Goal: Browse casually: Explore the website without a specific task or goal

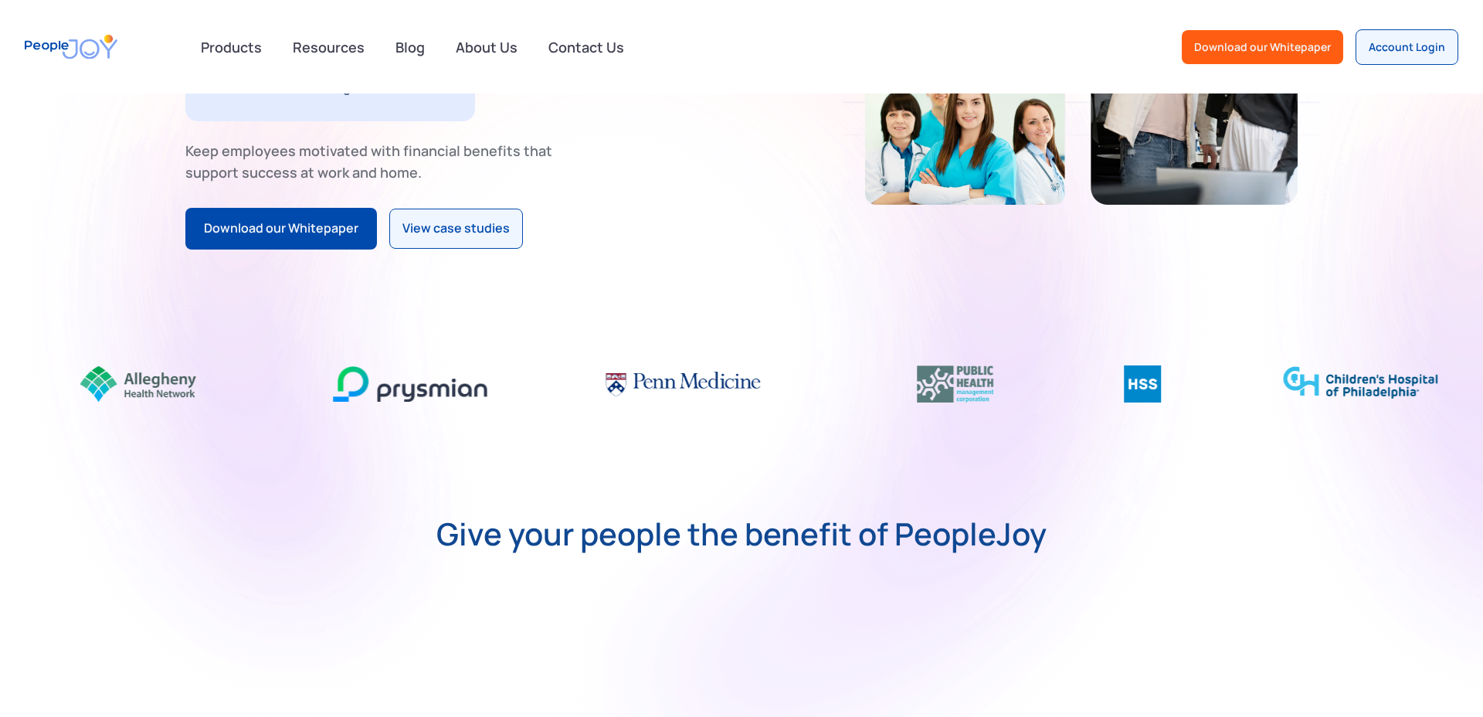
scroll to position [318, 0]
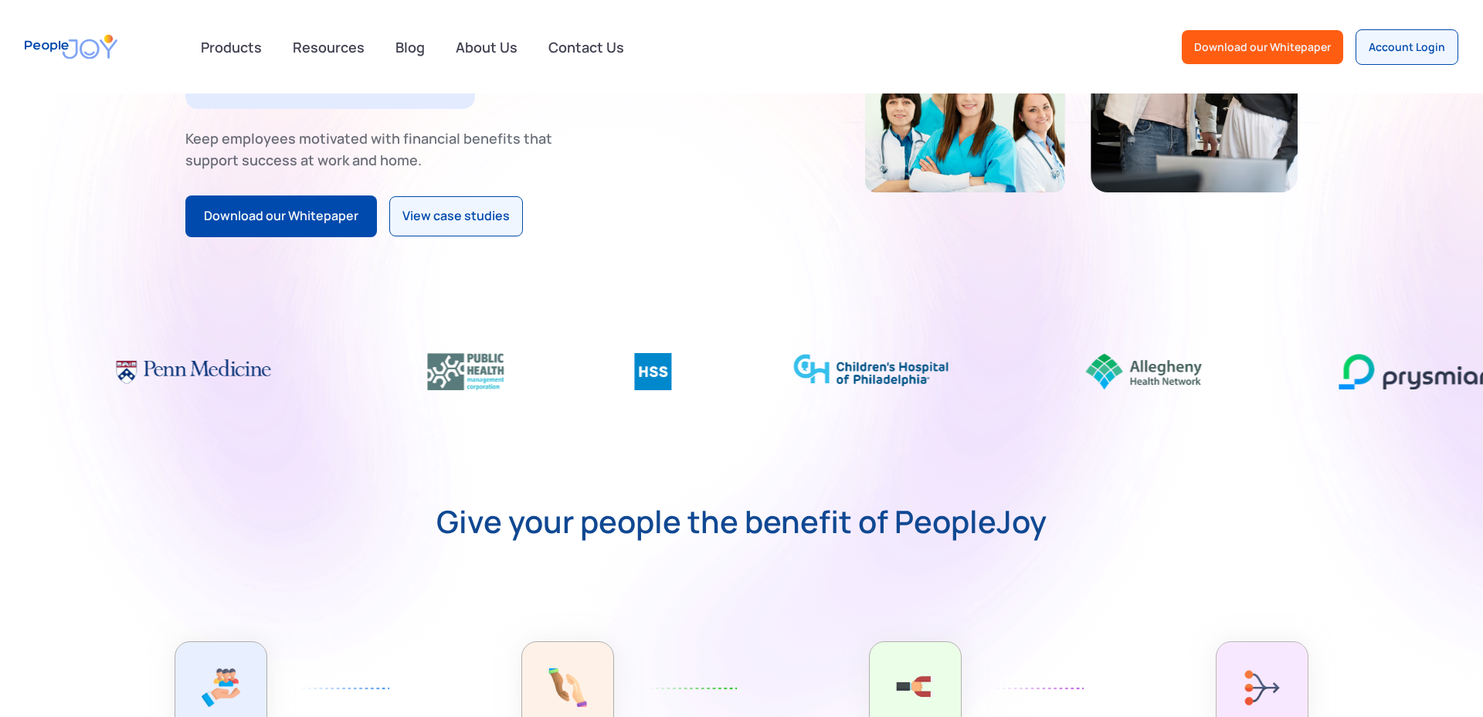
click at [928, 365] on img at bounding box center [871, 369] width 154 height 37
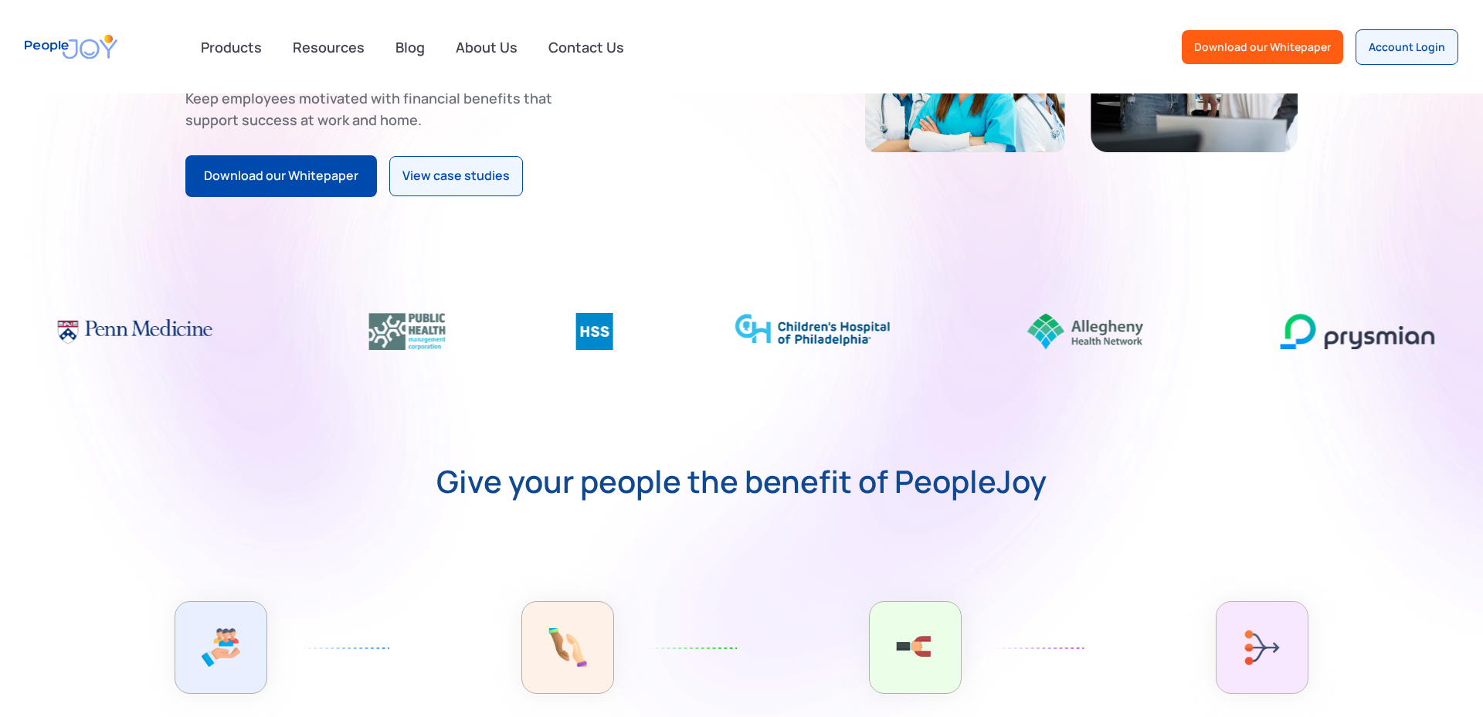
scroll to position [371, 0]
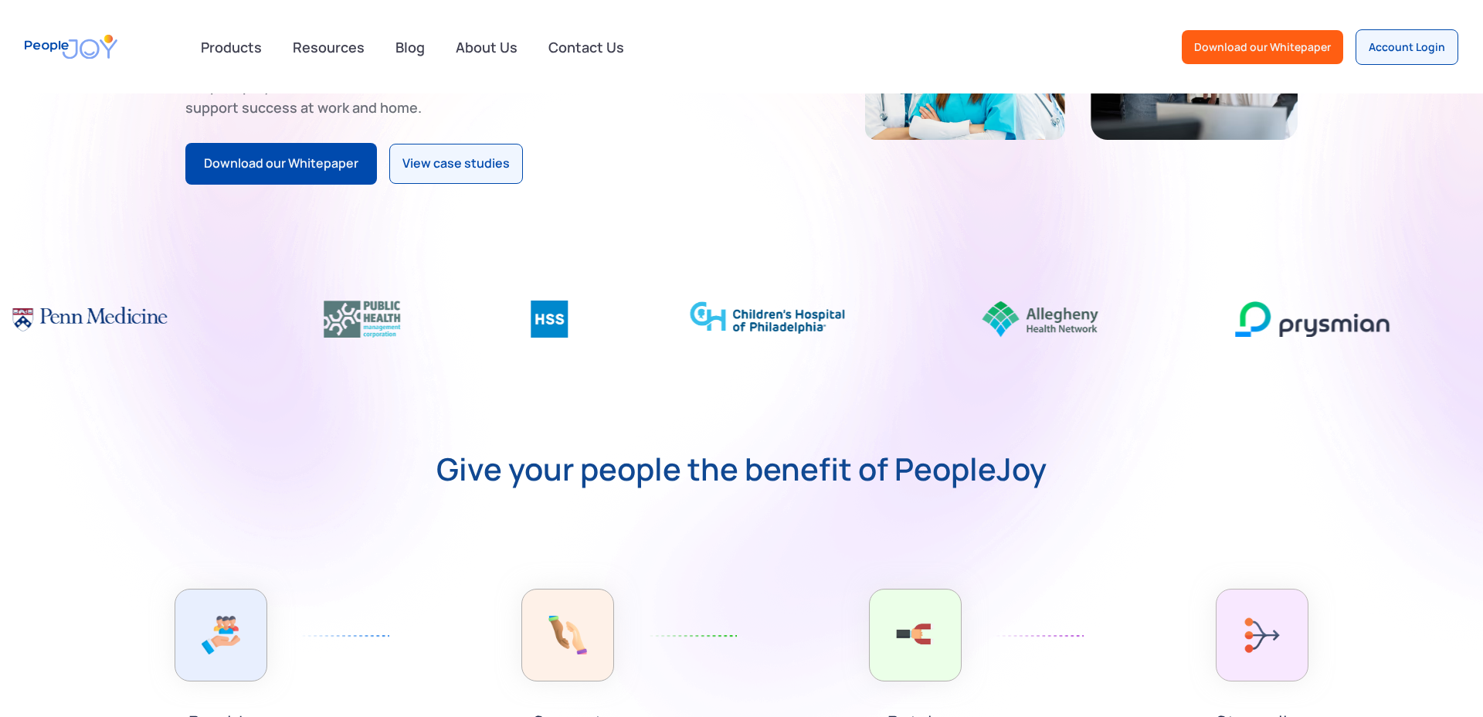
click at [815, 476] on strong "Give your people the benefit of PeopleJoy" at bounding box center [741, 468] width 610 height 31
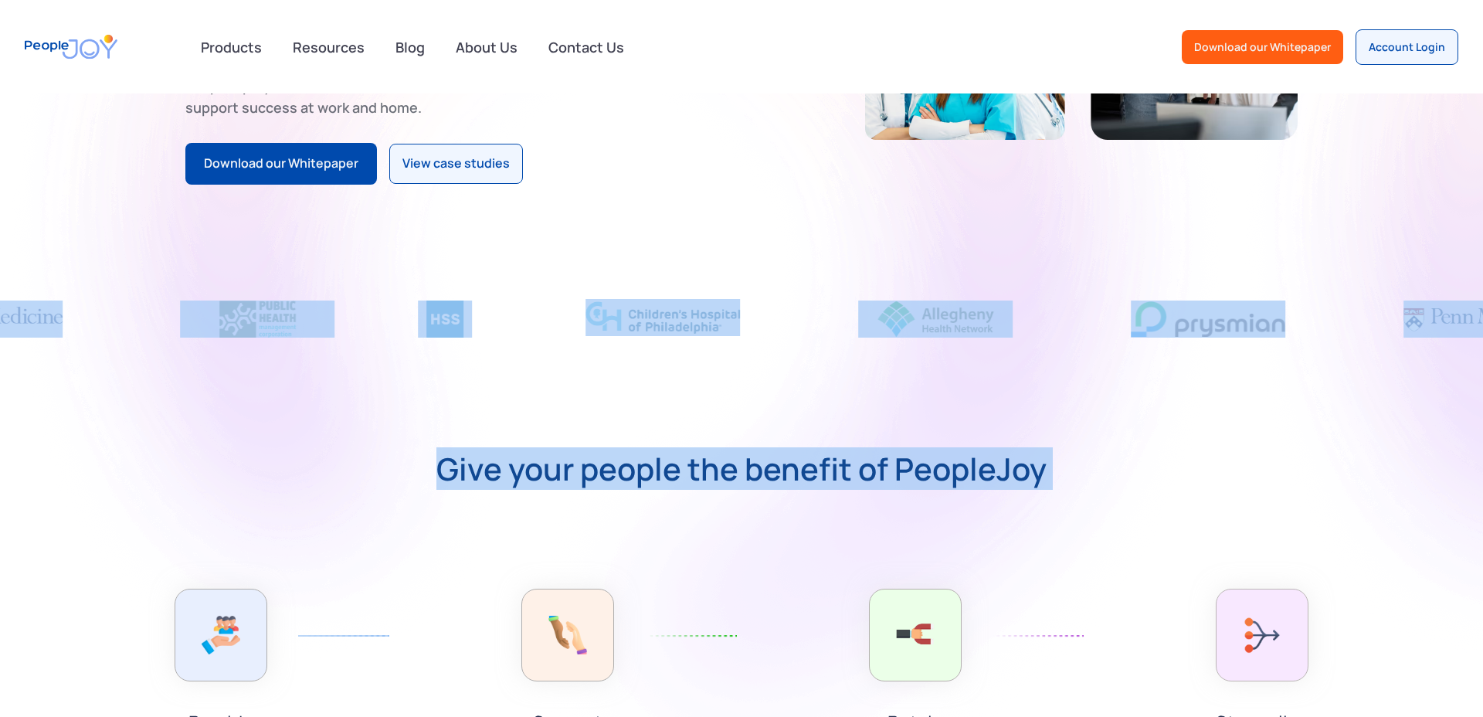
drag, startPoint x: 815, startPoint y: 476, endPoint x: 500, endPoint y: 276, distance: 372.5
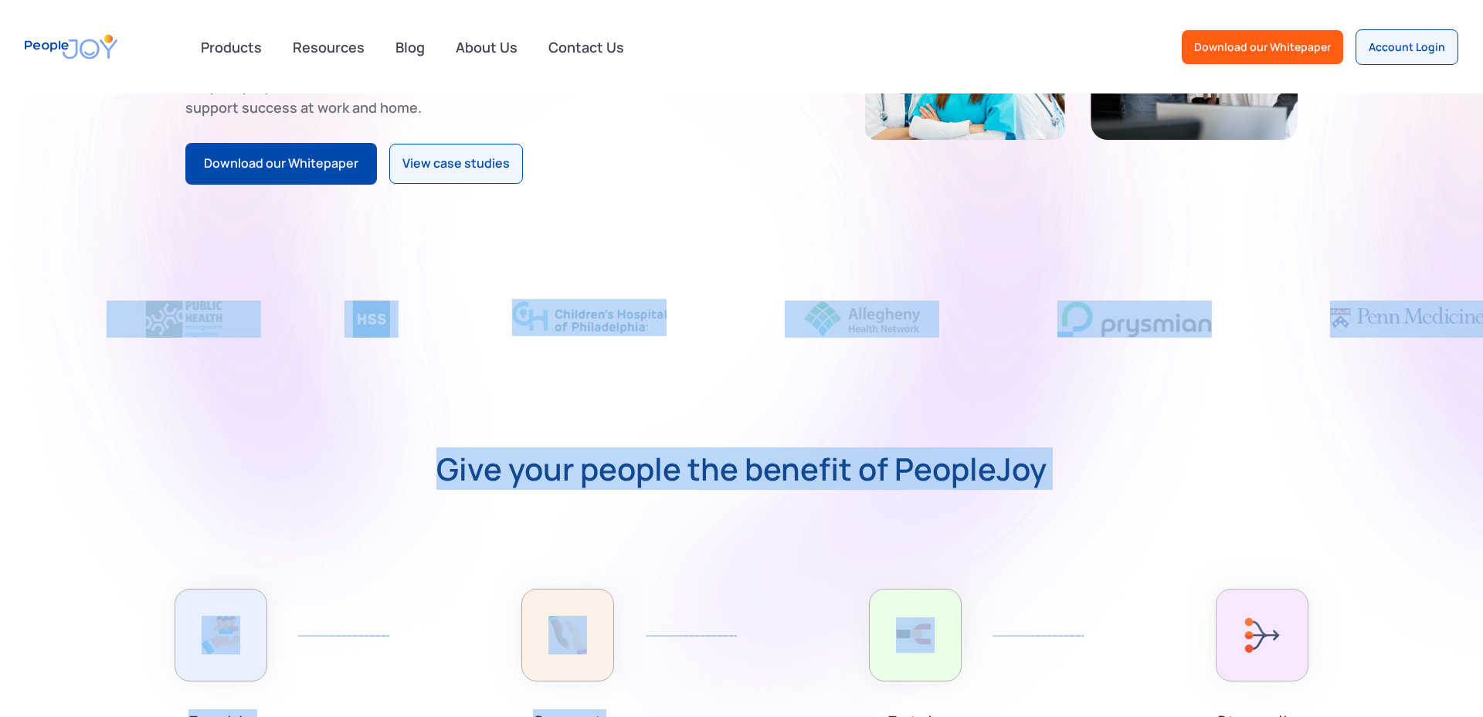
drag, startPoint x: 500, startPoint y: 276, endPoint x: 825, endPoint y: 498, distance: 393.4
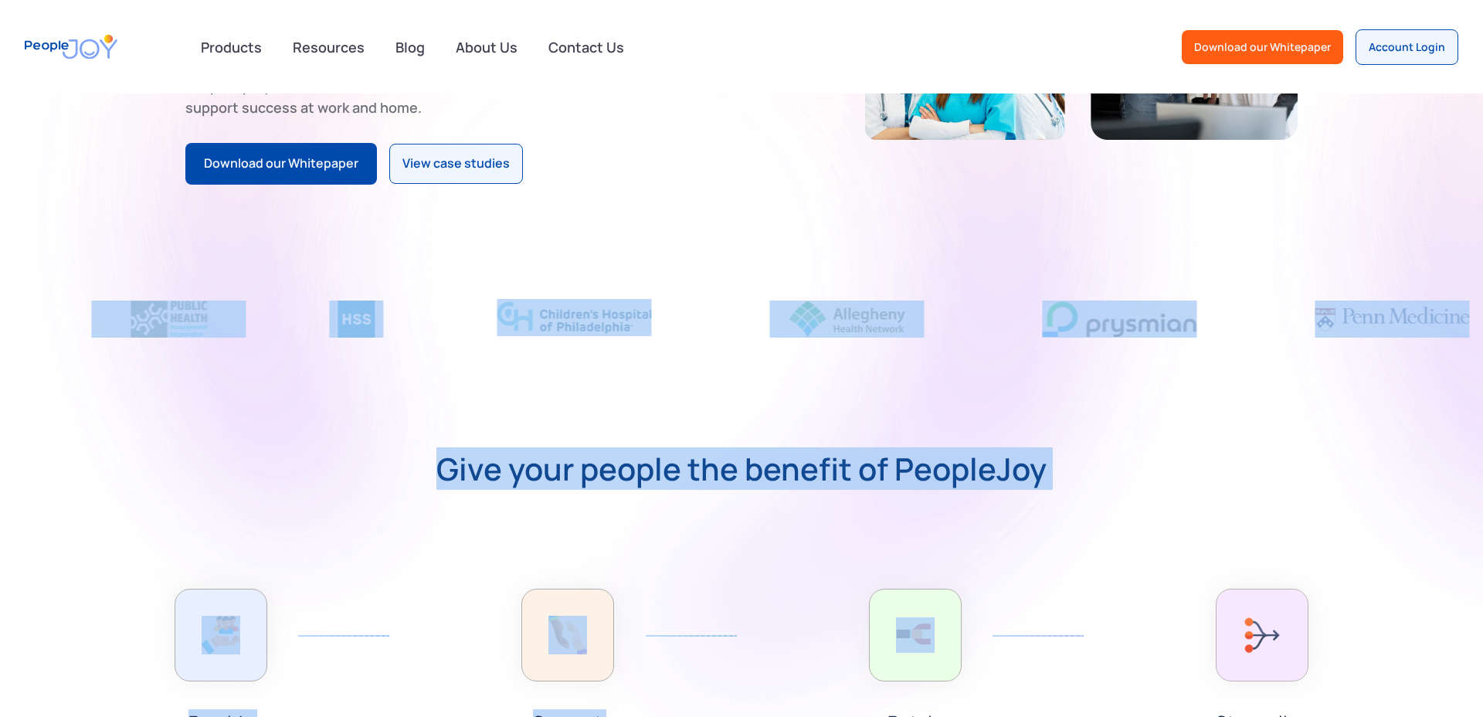
click at [824, 473] on strong "Give your people the benefit of PeopleJoy" at bounding box center [741, 468] width 610 height 31
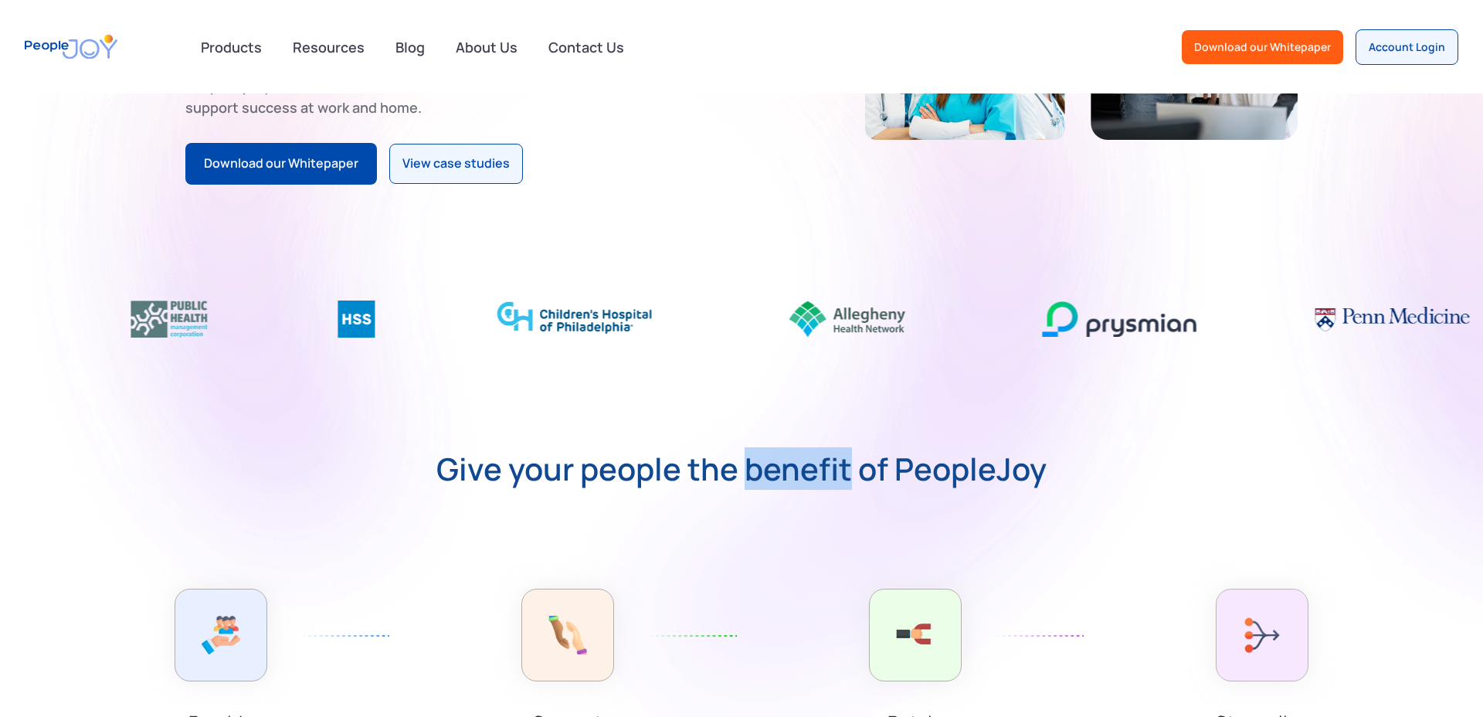
click at [824, 473] on strong "Give your people the benefit of PeopleJoy" at bounding box center [741, 468] width 610 height 31
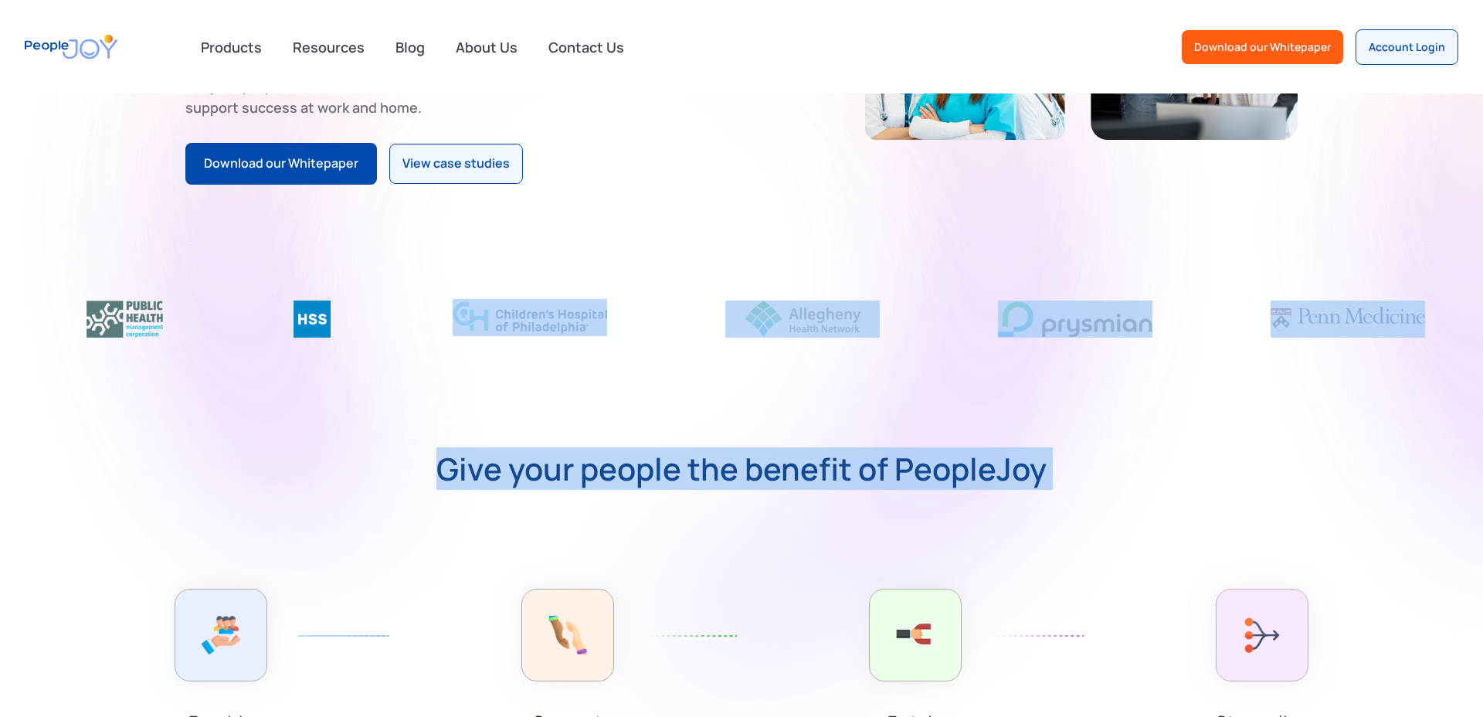
drag, startPoint x: 824, startPoint y: 473, endPoint x: 704, endPoint y: 330, distance: 185.8
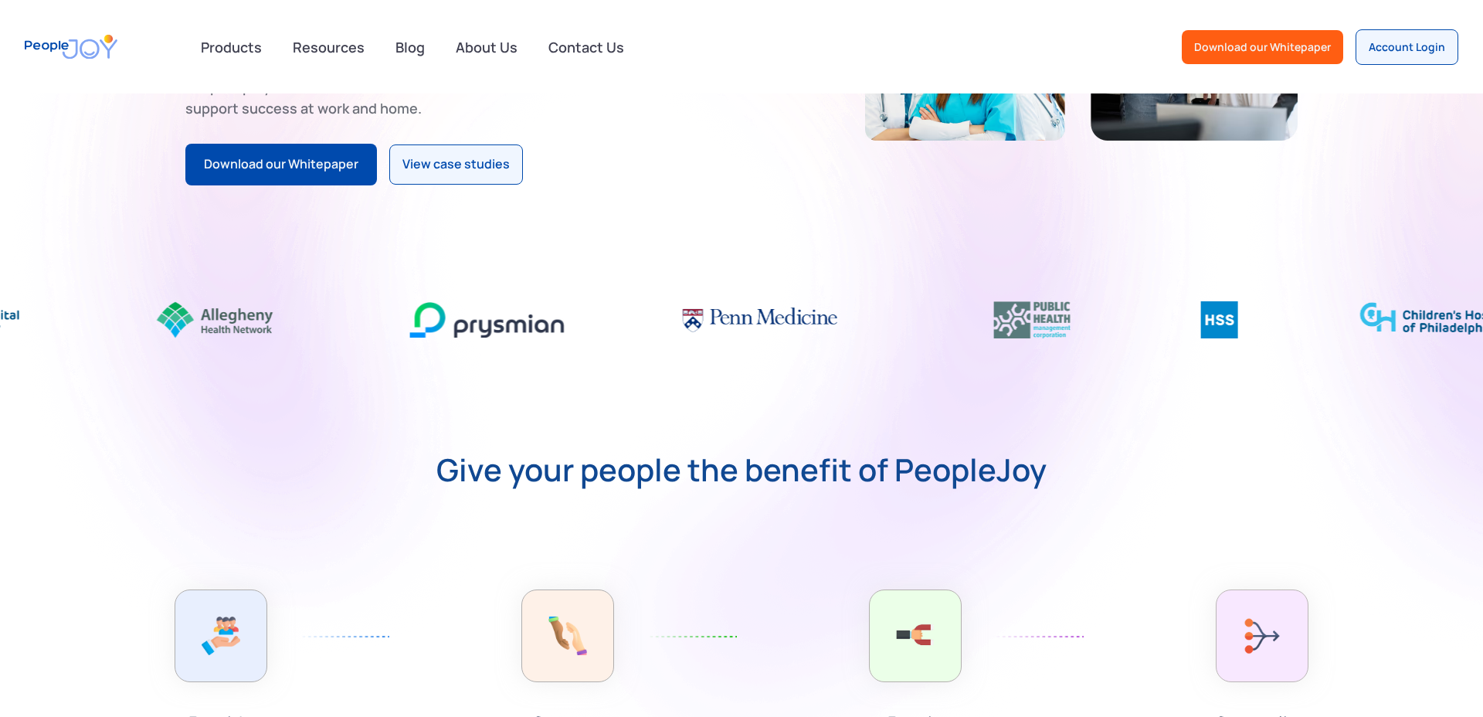
click at [708, 338] on div at bounding box center [563, 319] width 1483 height 83
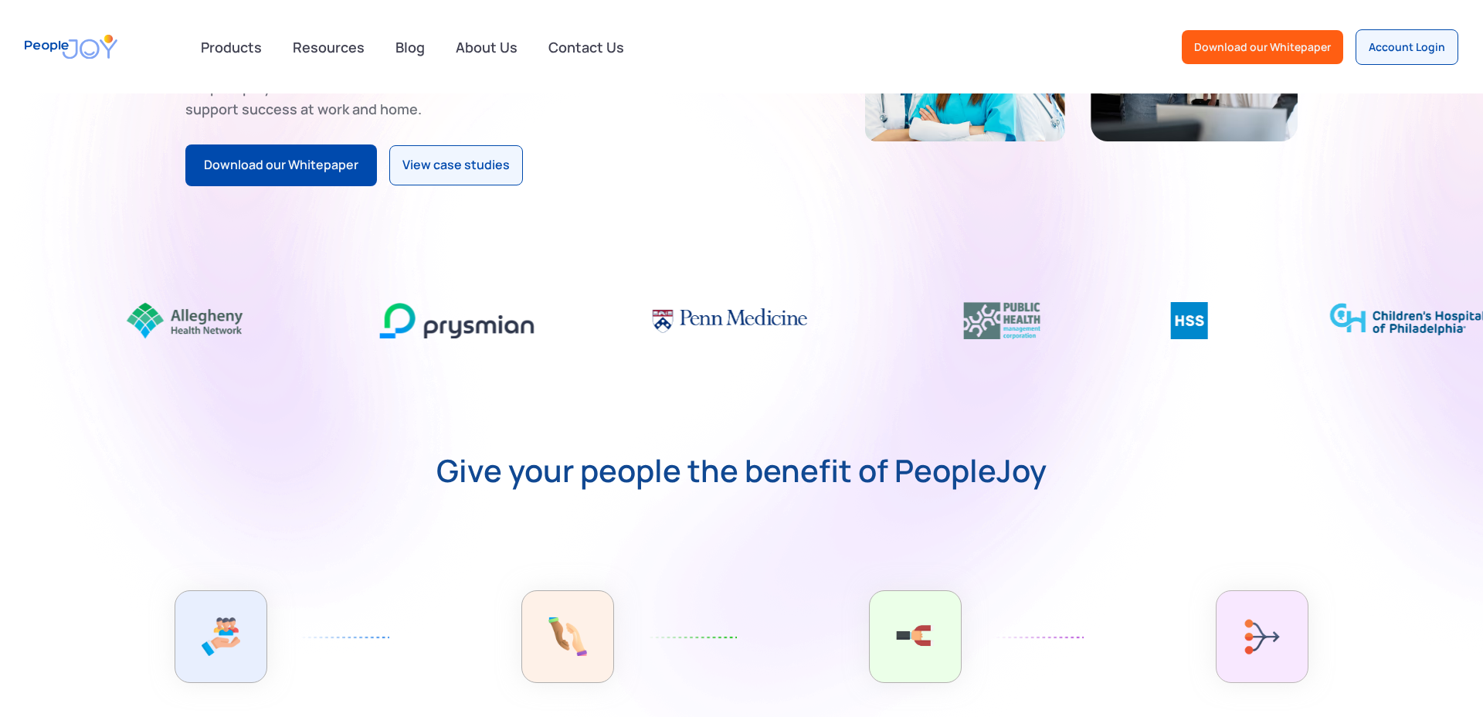
click at [734, 466] on strong "Give your people the benefit of PeopleJoy" at bounding box center [741, 470] width 610 height 31
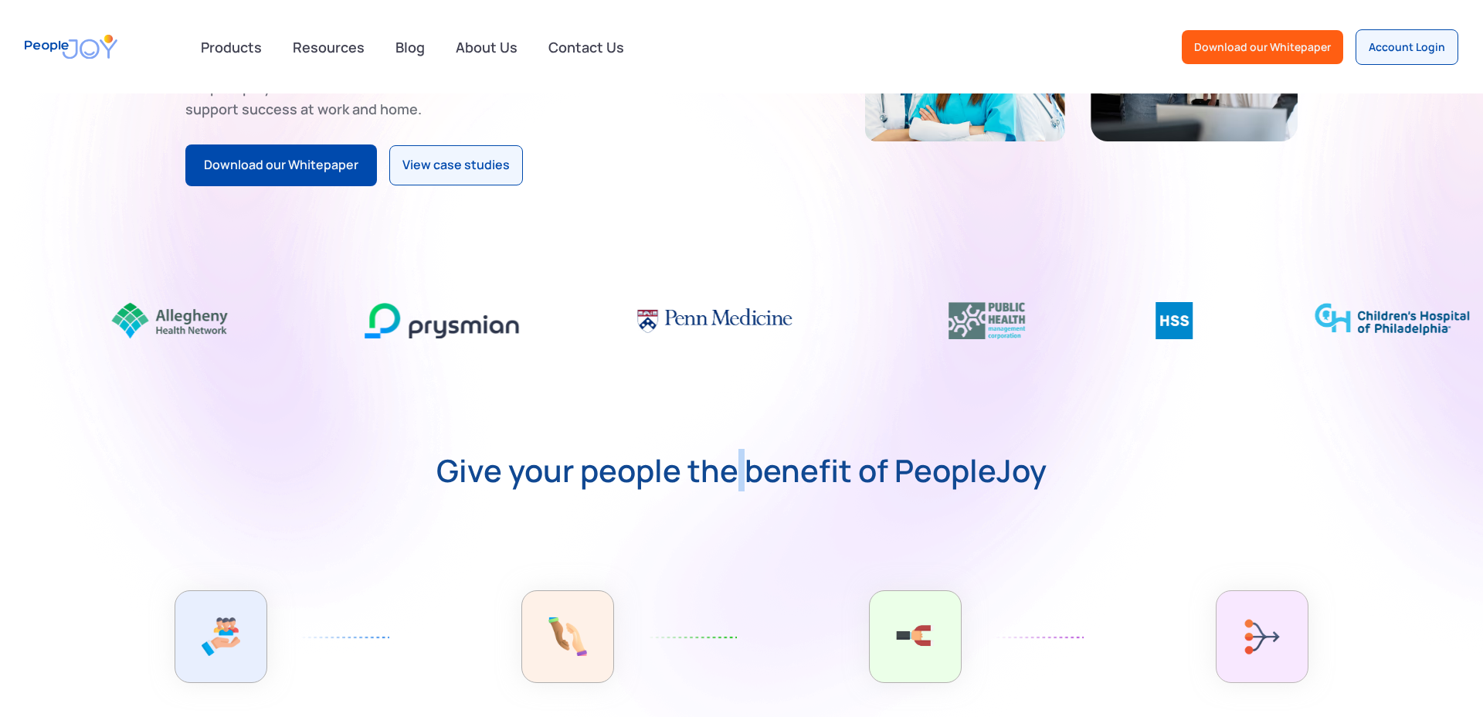
click at [734, 466] on strong "Give your people the benefit of PeopleJoy" at bounding box center [741, 470] width 610 height 31
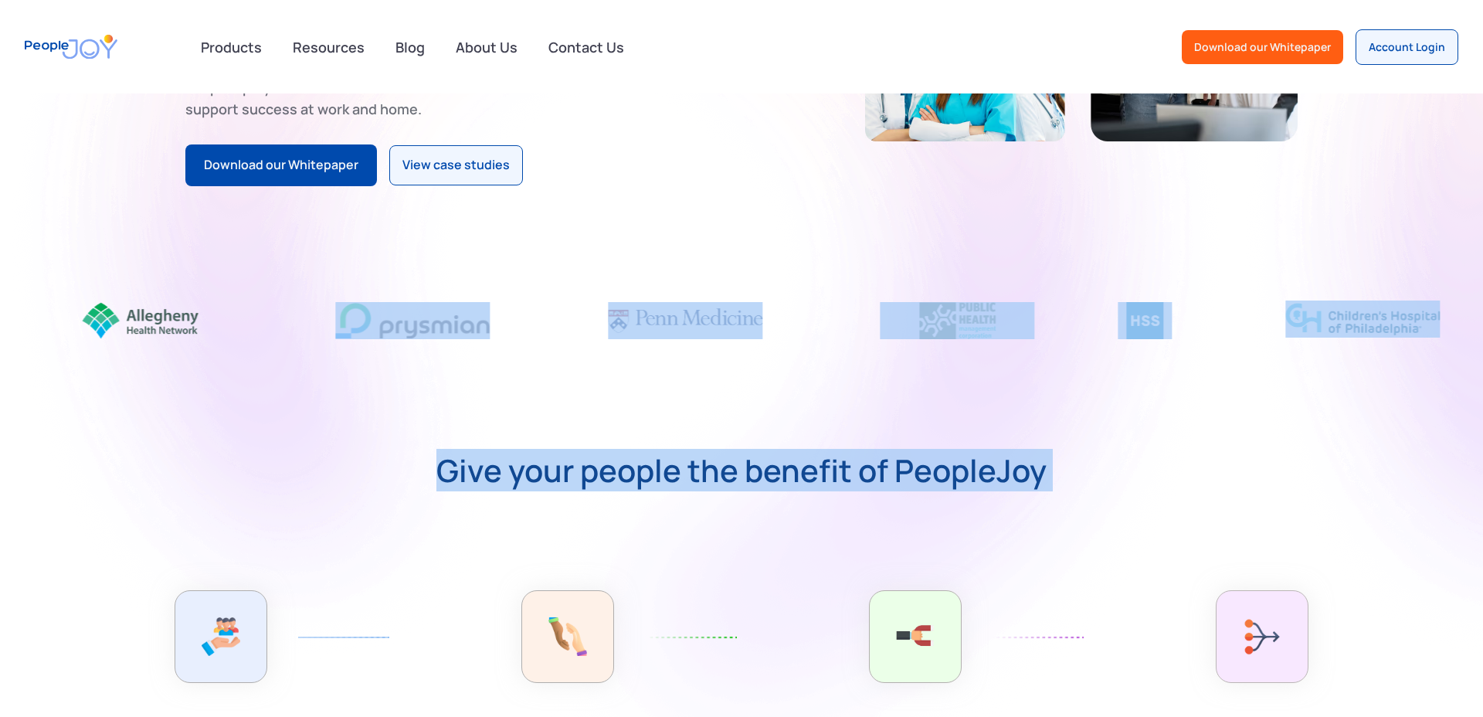
drag, startPoint x: 734, startPoint y: 466, endPoint x: 676, endPoint y: 353, distance: 127.4
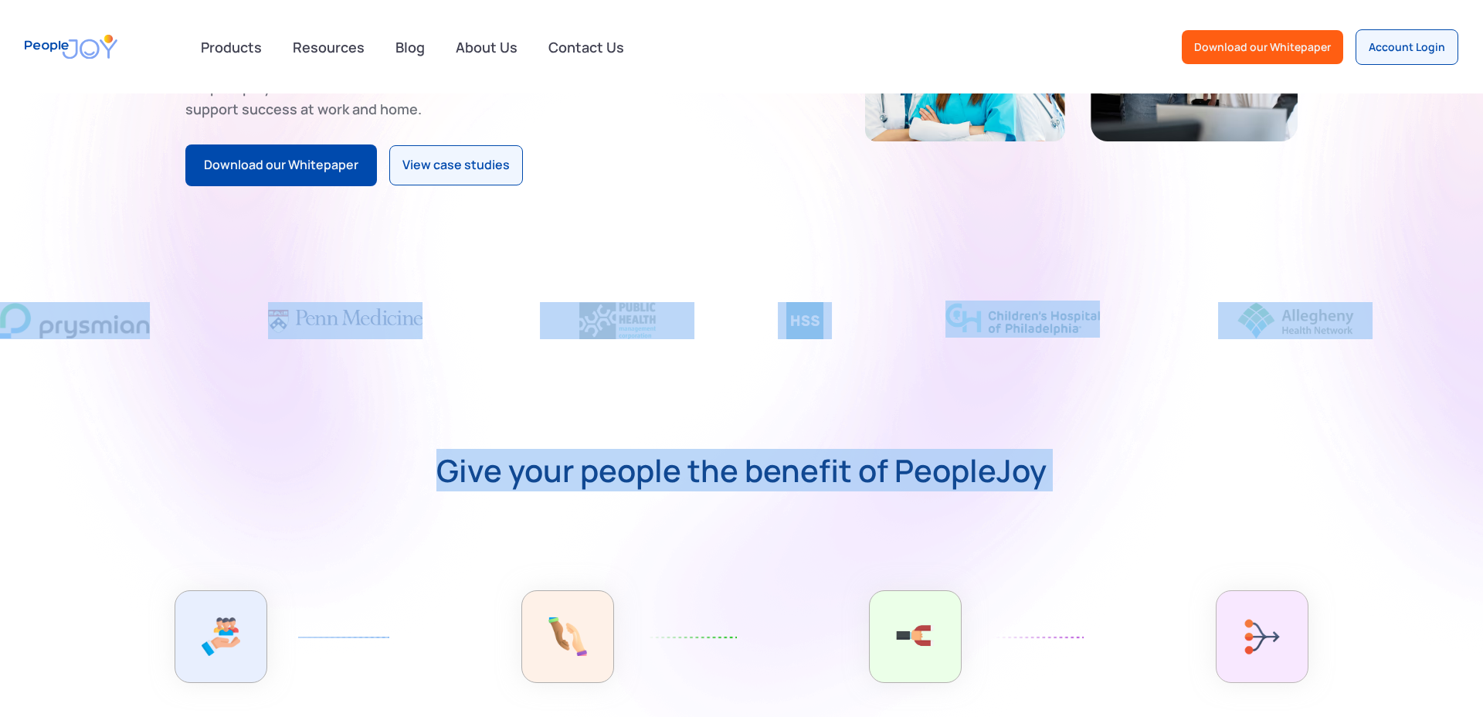
click at [1002, 476] on strong "Give your people the benefit of PeopleJoy" at bounding box center [741, 470] width 610 height 31
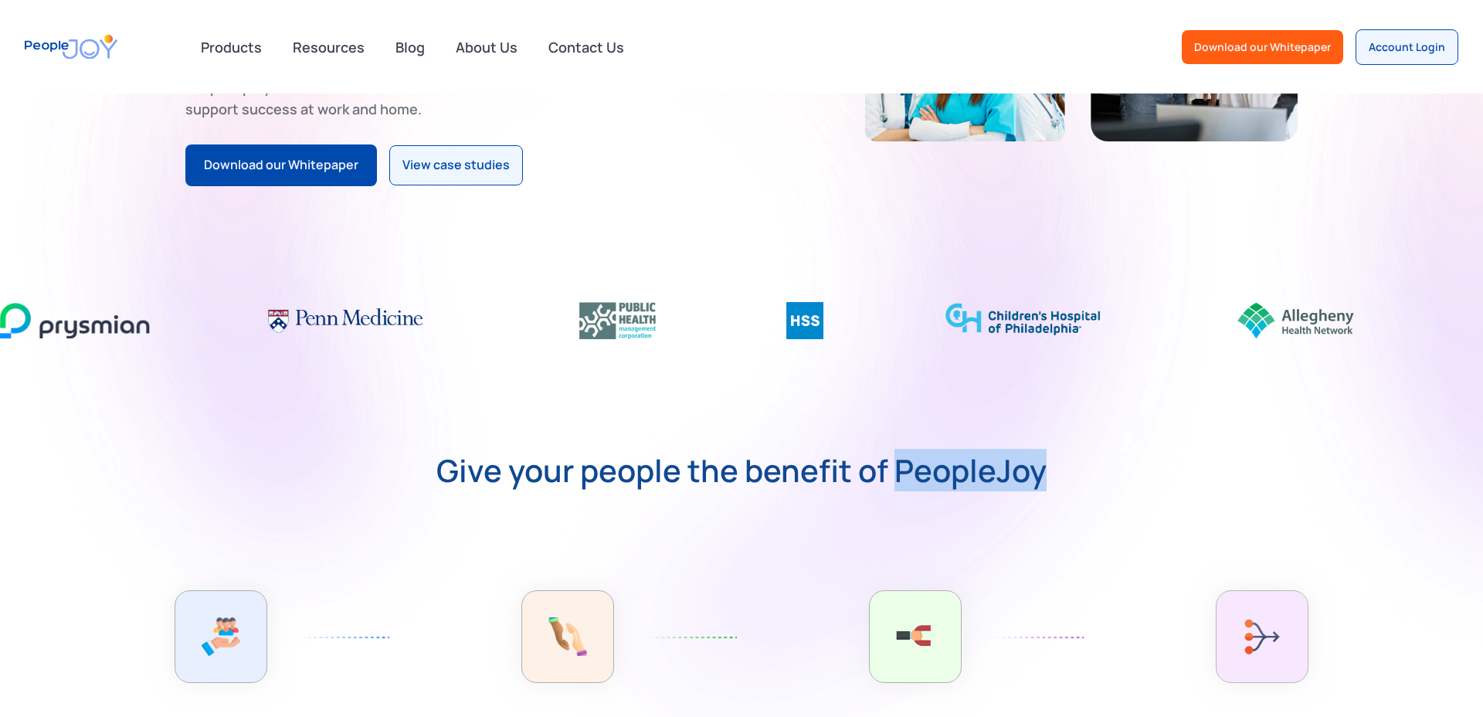
click at [1002, 476] on strong "Give your people the benefit of PeopleJoy" at bounding box center [741, 470] width 610 height 31
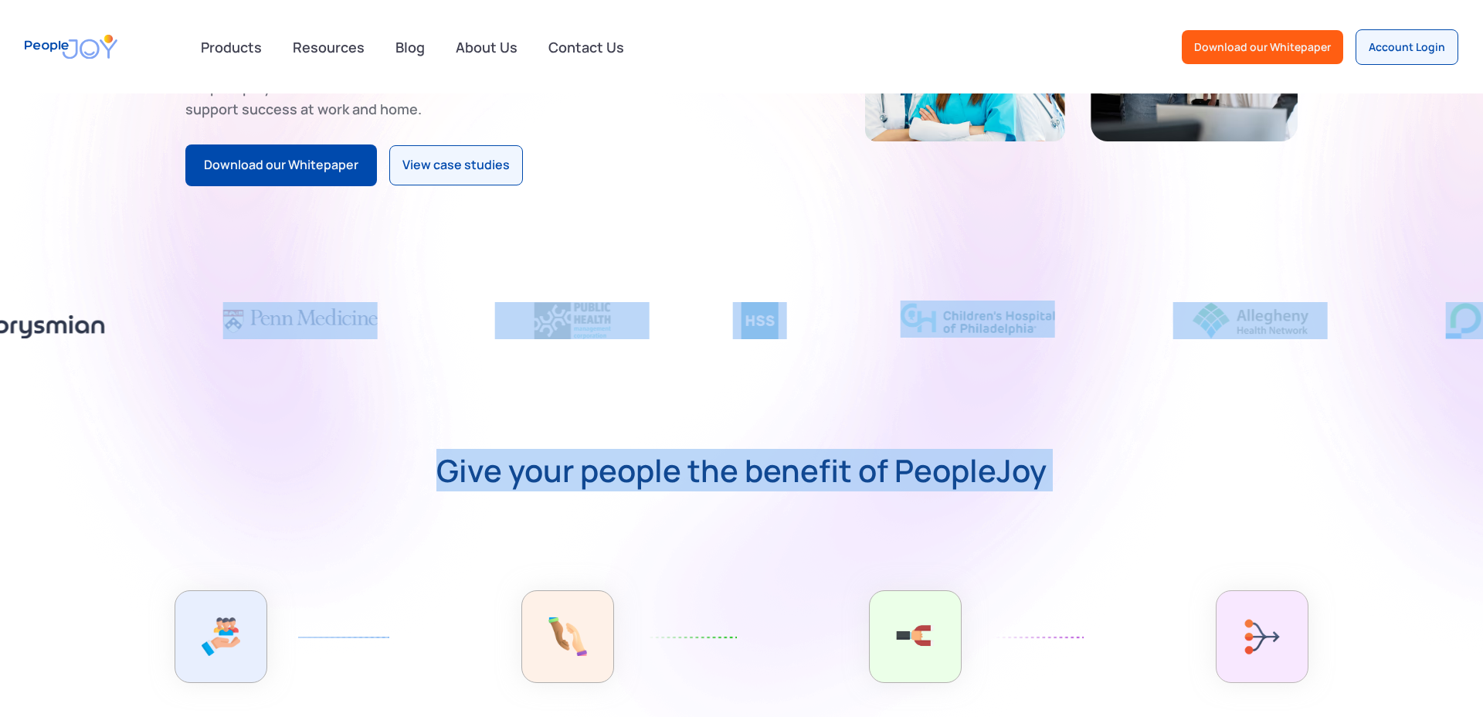
drag, startPoint x: 1002, startPoint y: 476, endPoint x: 584, endPoint y: 324, distance: 445.0
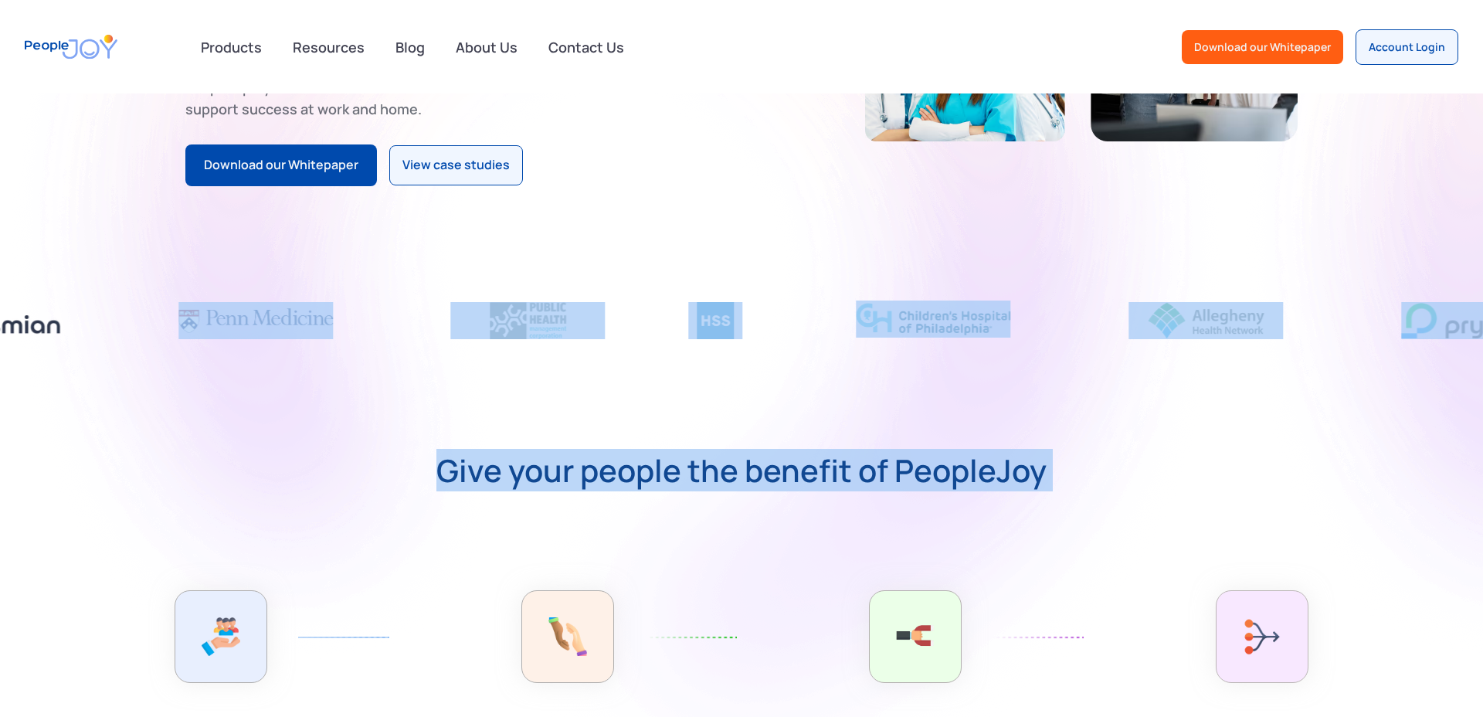
click at [591, 455] on strong "Give your people the benefit of PeopleJoy" at bounding box center [741, 470] width 610 height 31
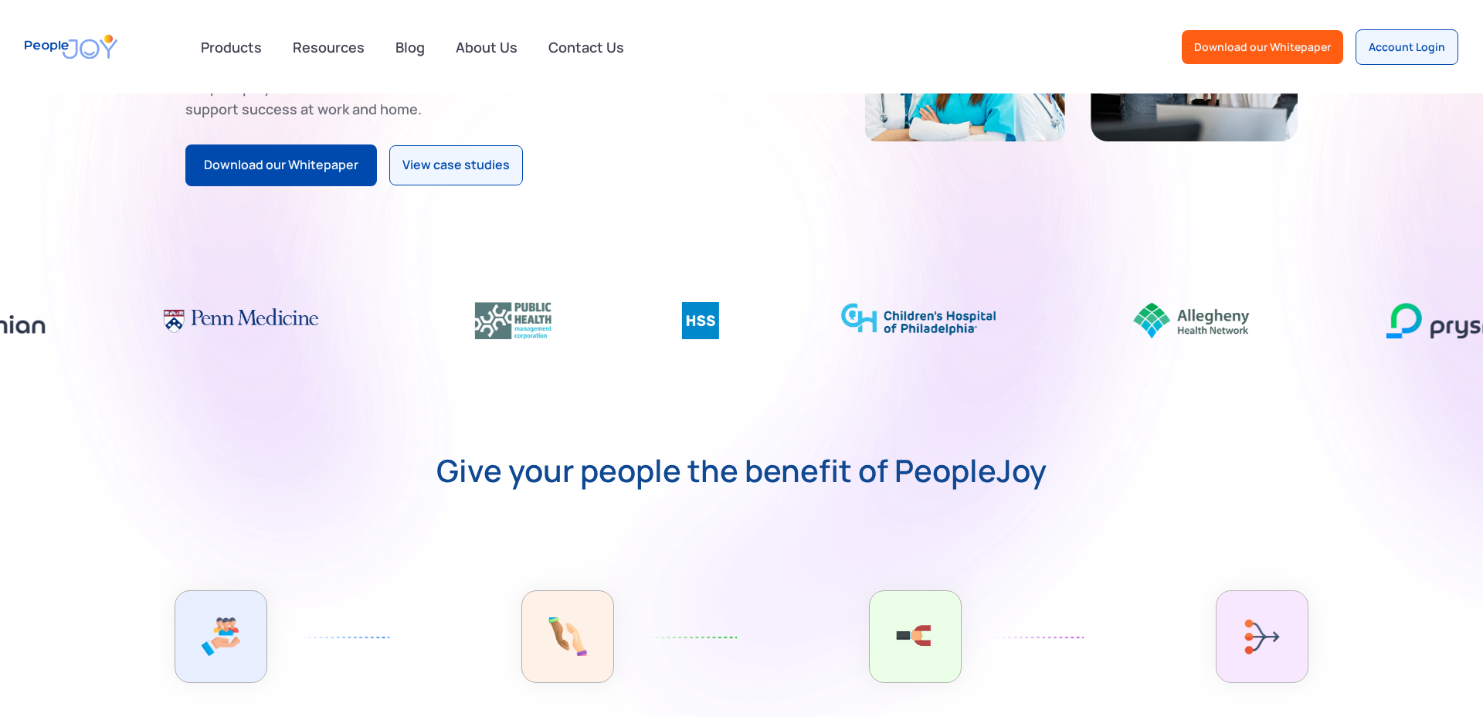
click at [592, 471] on strong "Give your people the benefit of PeopleJoy" at bounding box center [741, 470] width 610 height 31
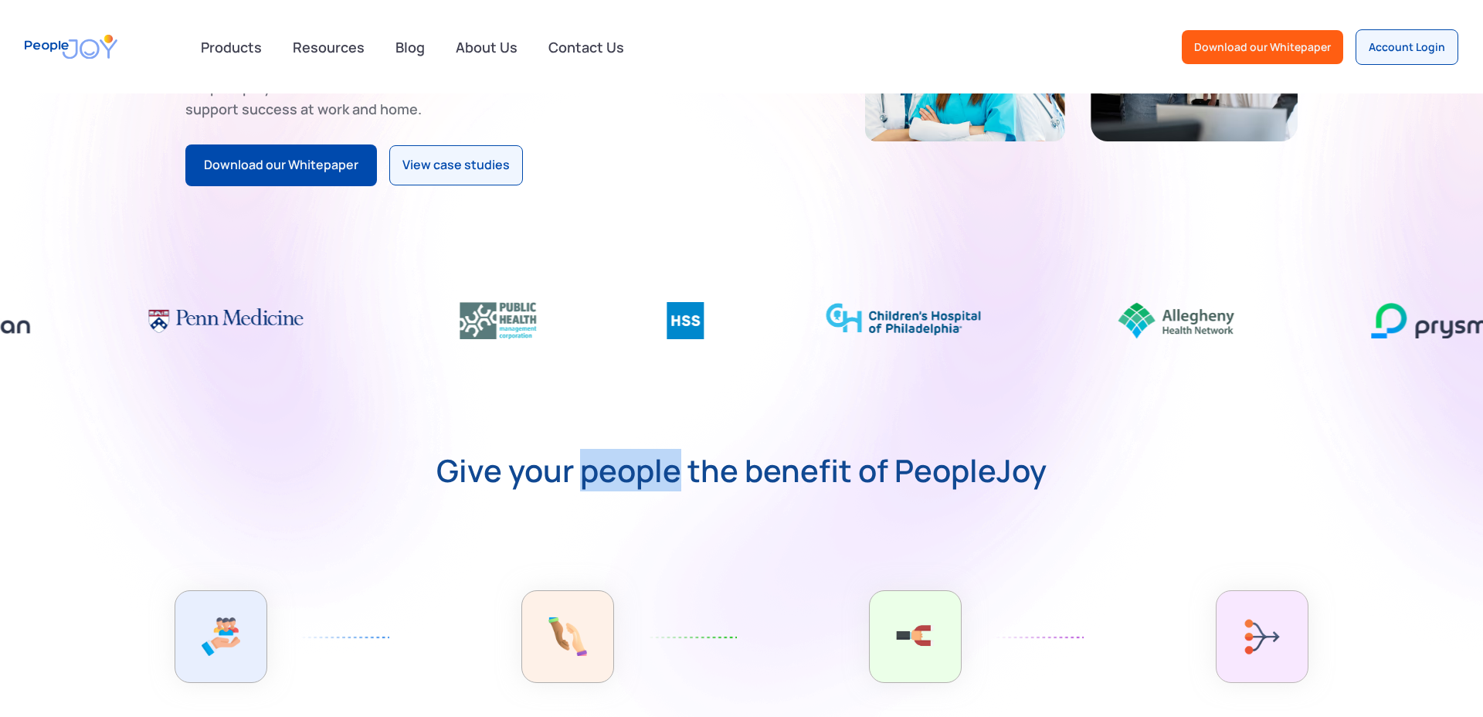
click at [592, 471] on strong "Give your people the benefit of PeopleJoy" at bounding box center [741, 470] width 610 height 31
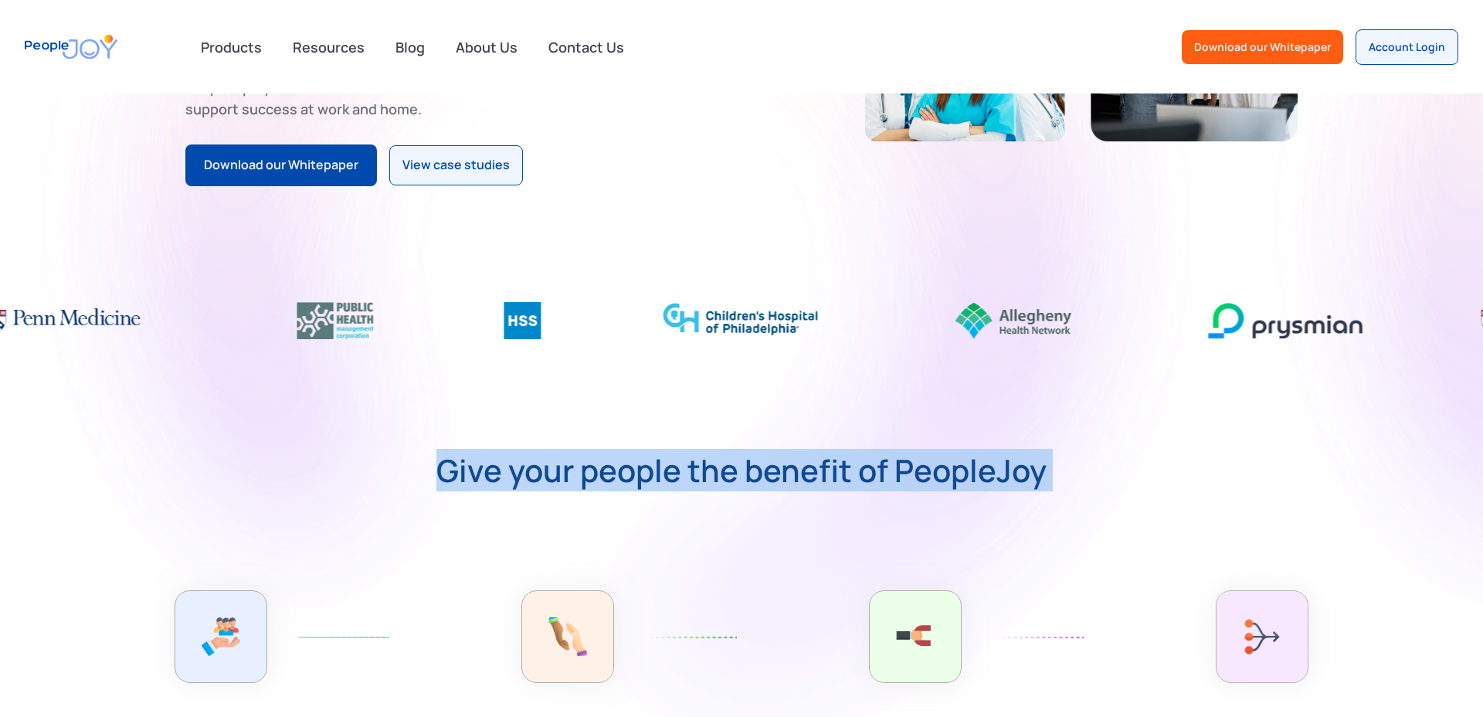
drag, startPoint x: 592, startPoint y: 471, endPoint x: 867, endPoint y: 483, distance: 275.2
click at [867, 483] on strong "Give your people the benefit of PeopleJoy" at bounding box center [741, 470] width 610 height 31
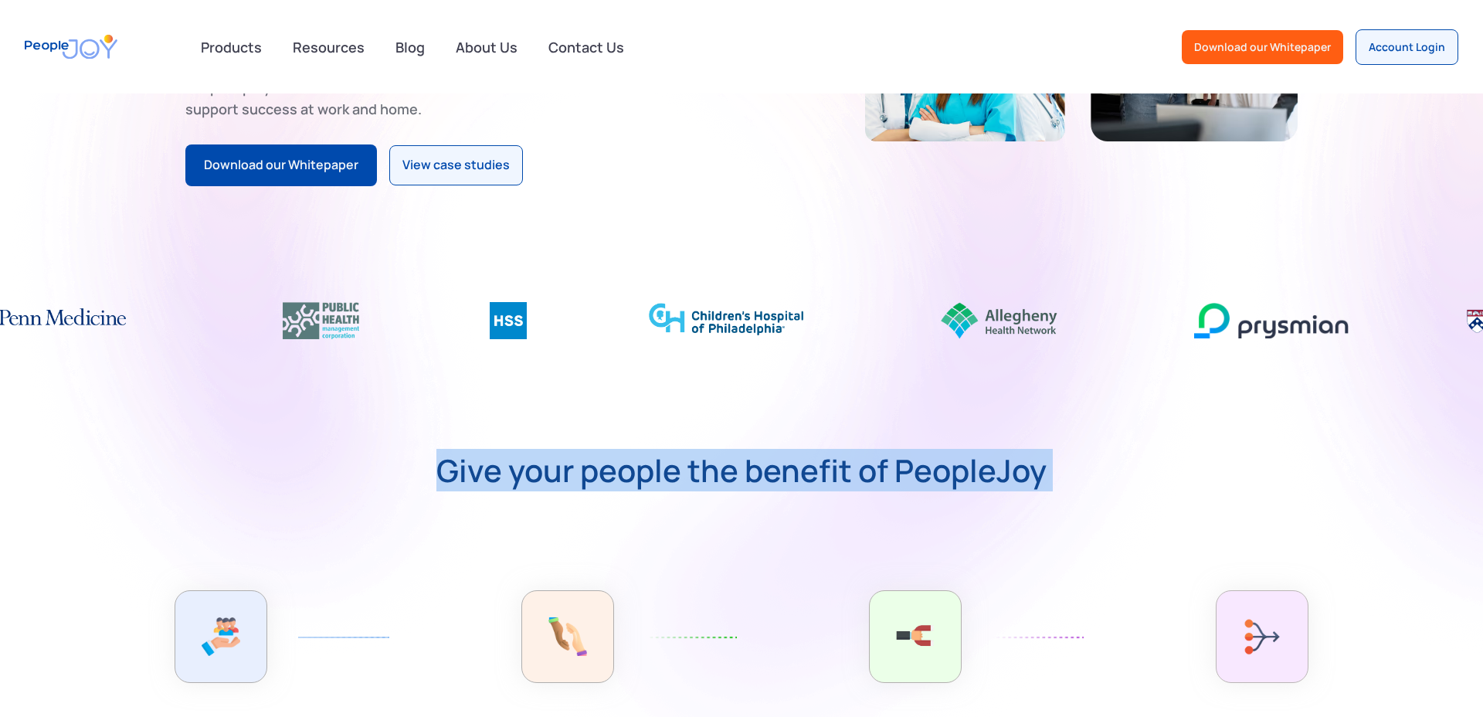
click at [867, 483] on strong "Give your people the benefit of PeopleJoy" at bounding box center [741, 470] width 610 height 31
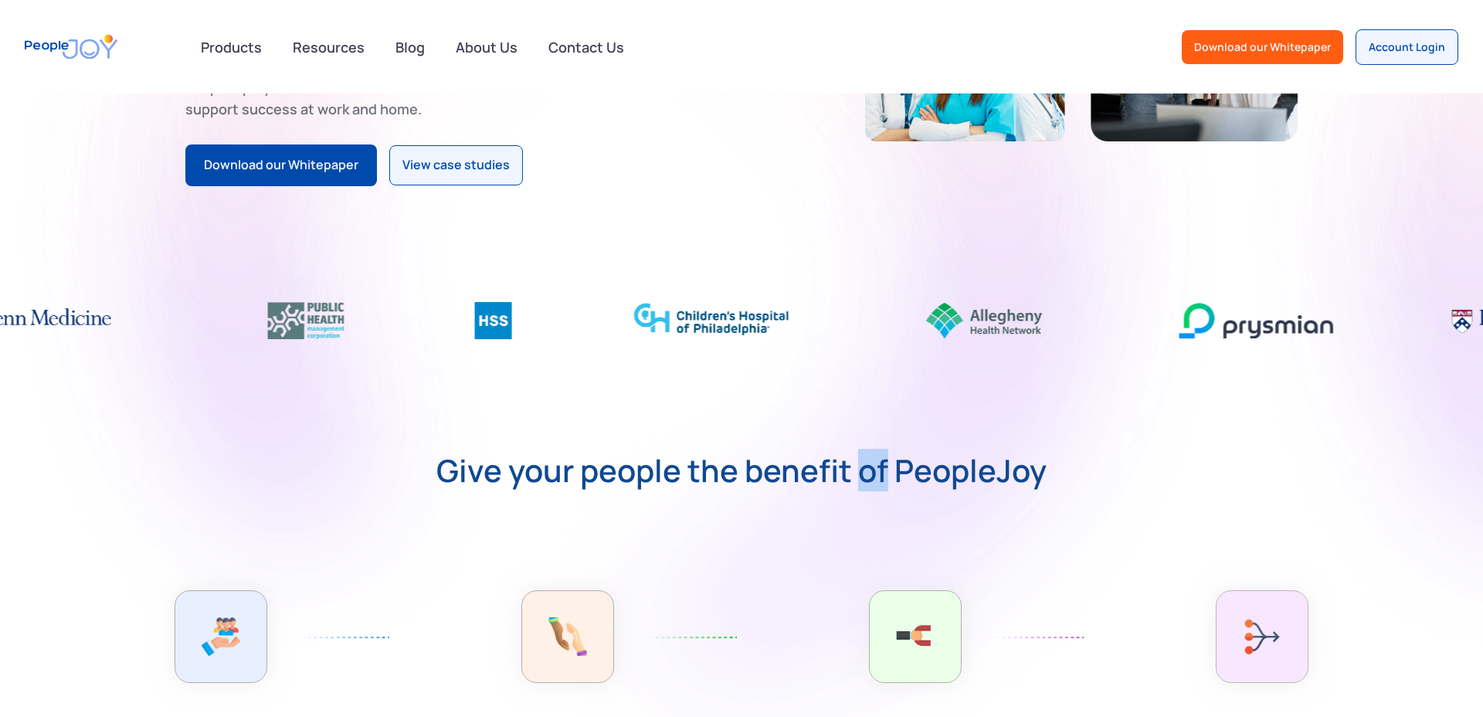
click at [867, 483] on strong "Give your people the benefit of PeopleJoy" at bounding box center [741, 470] width 610 height 31
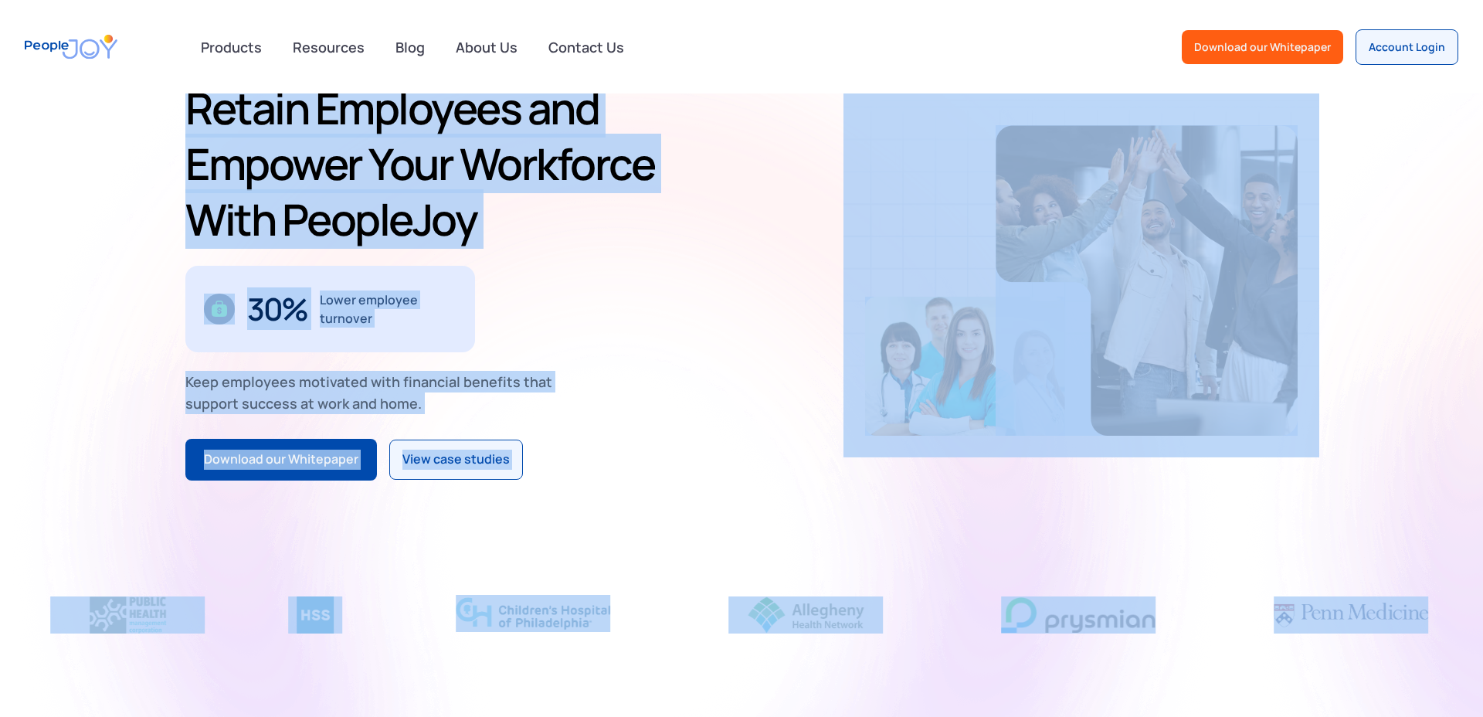
scroll to position [0, 0]
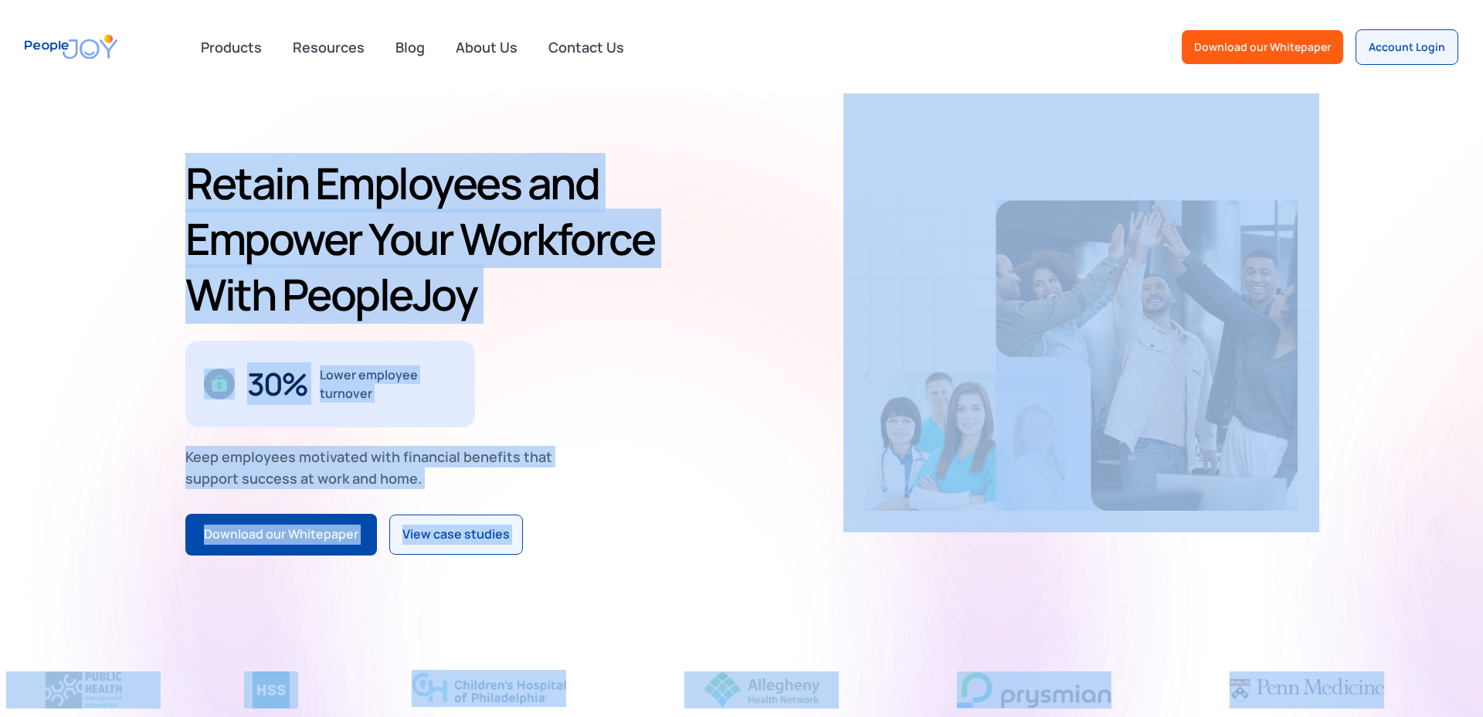
drag, startPoint x: 867, startPoint y: 483, endPoint x: 137, endPoint y: 178, distance: 791.6
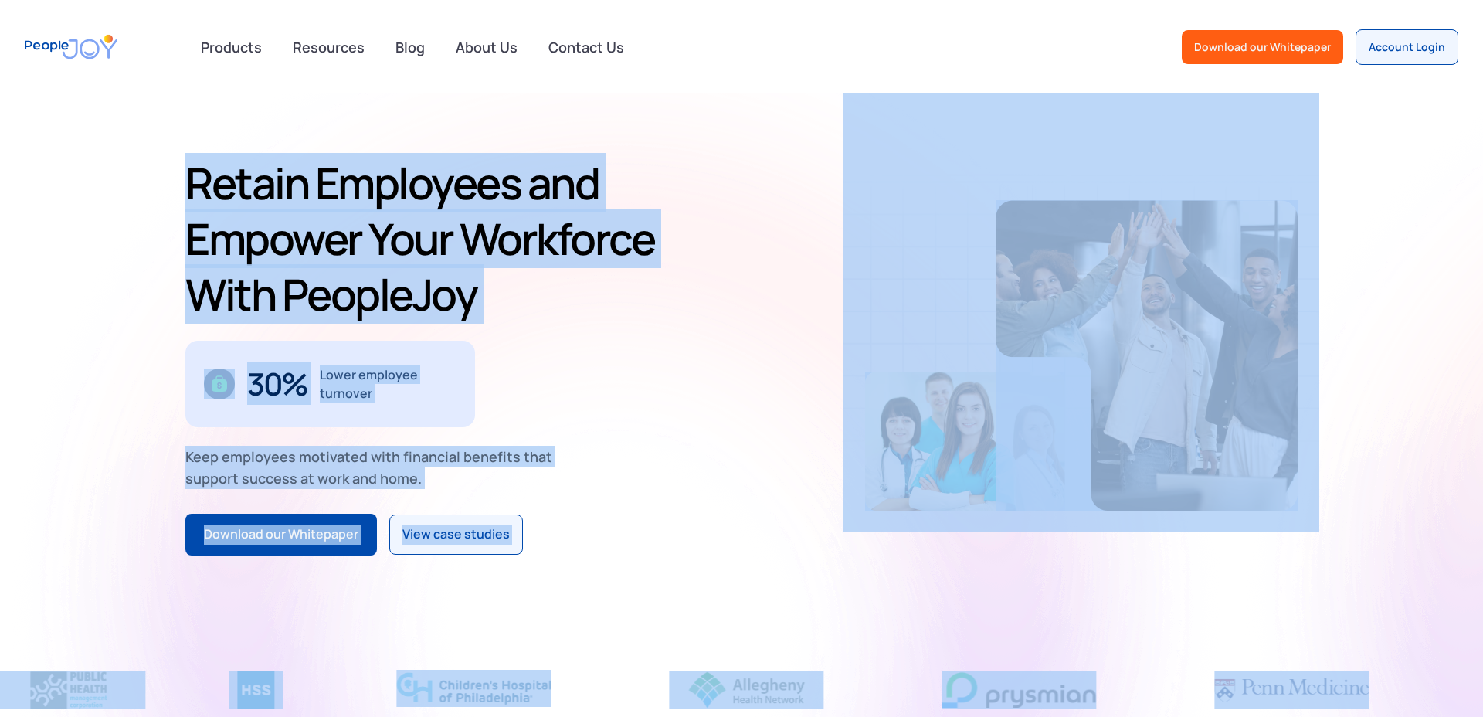
click at [137, 185] on div "Retain Employees and Empower Your Workforce With PeopleJoy $70M+ in employee lo…" at bounding box center [741, 355] width 1483 height 524
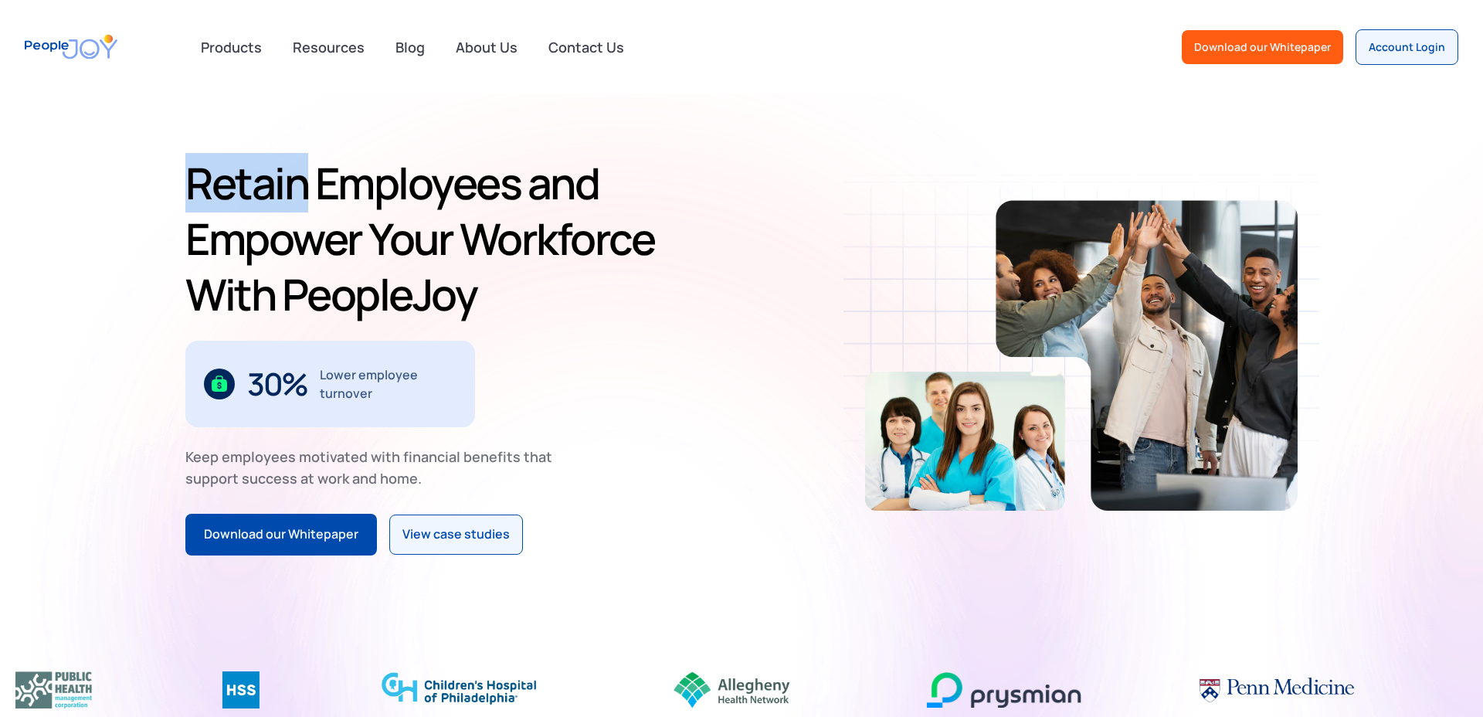
click at [137, 185] on div "Retain Employees and Empower Your Workforce With PeopleJoy $70M+ in employee lo…" at bounding box center [741, 355] width 1483 height 524
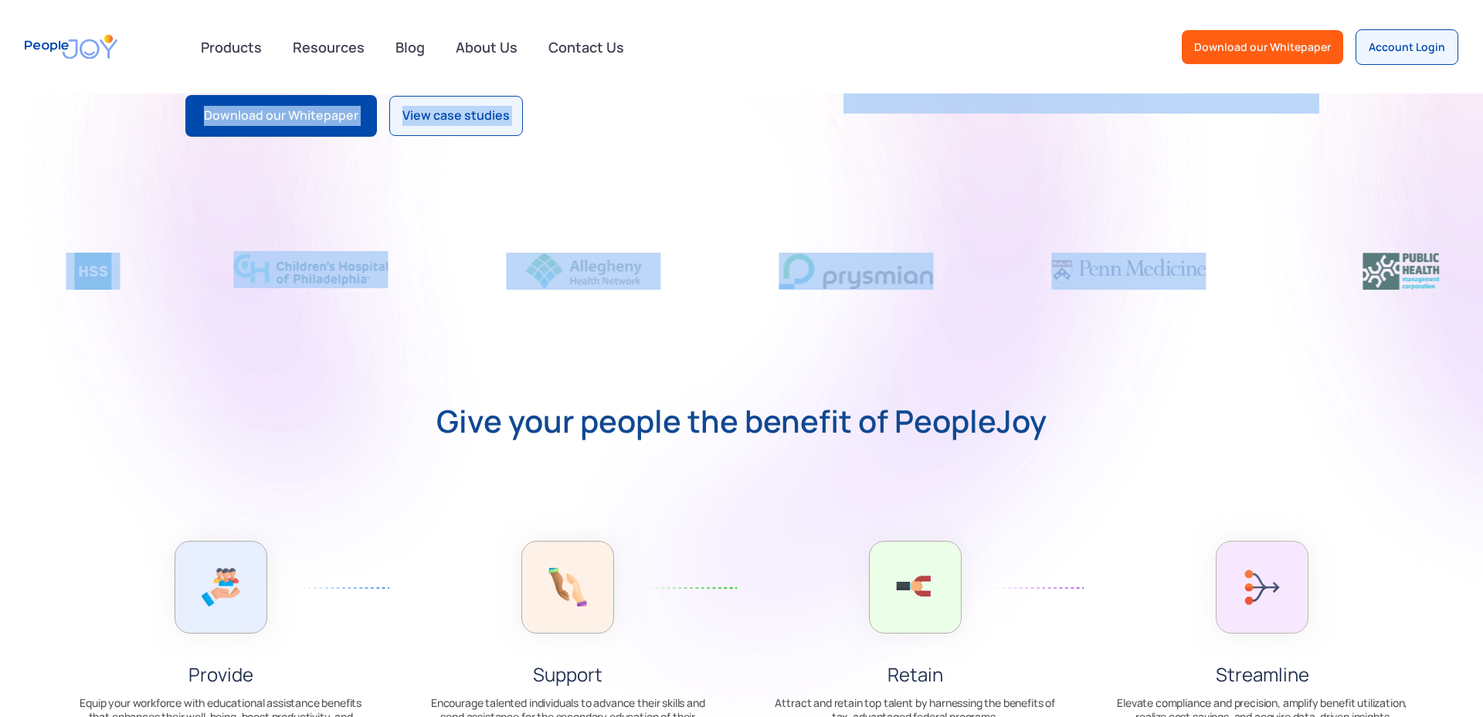
drag, startPoint x: 137, startPoint y: 185, endPoint x: 1064, endPoint y: 284, distance: 932.7
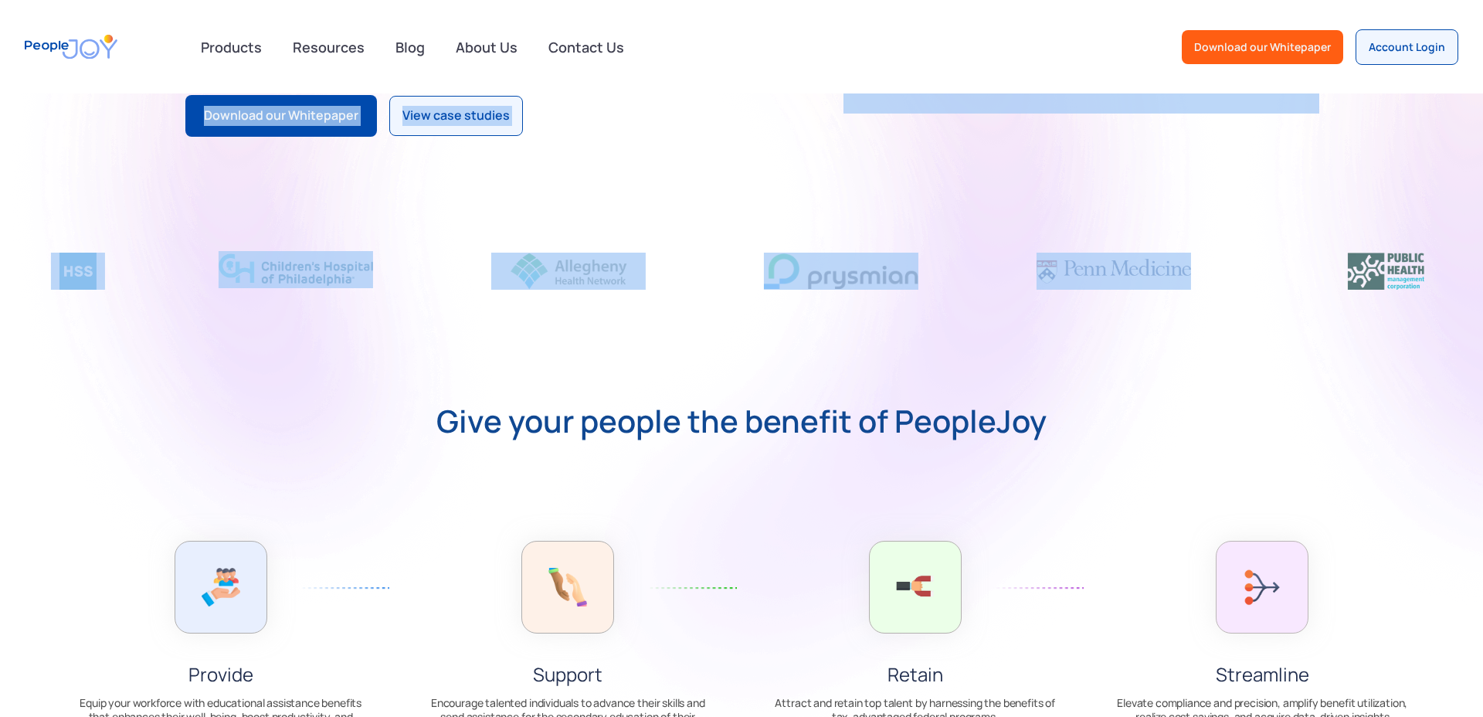
scroll to position [413, 0]
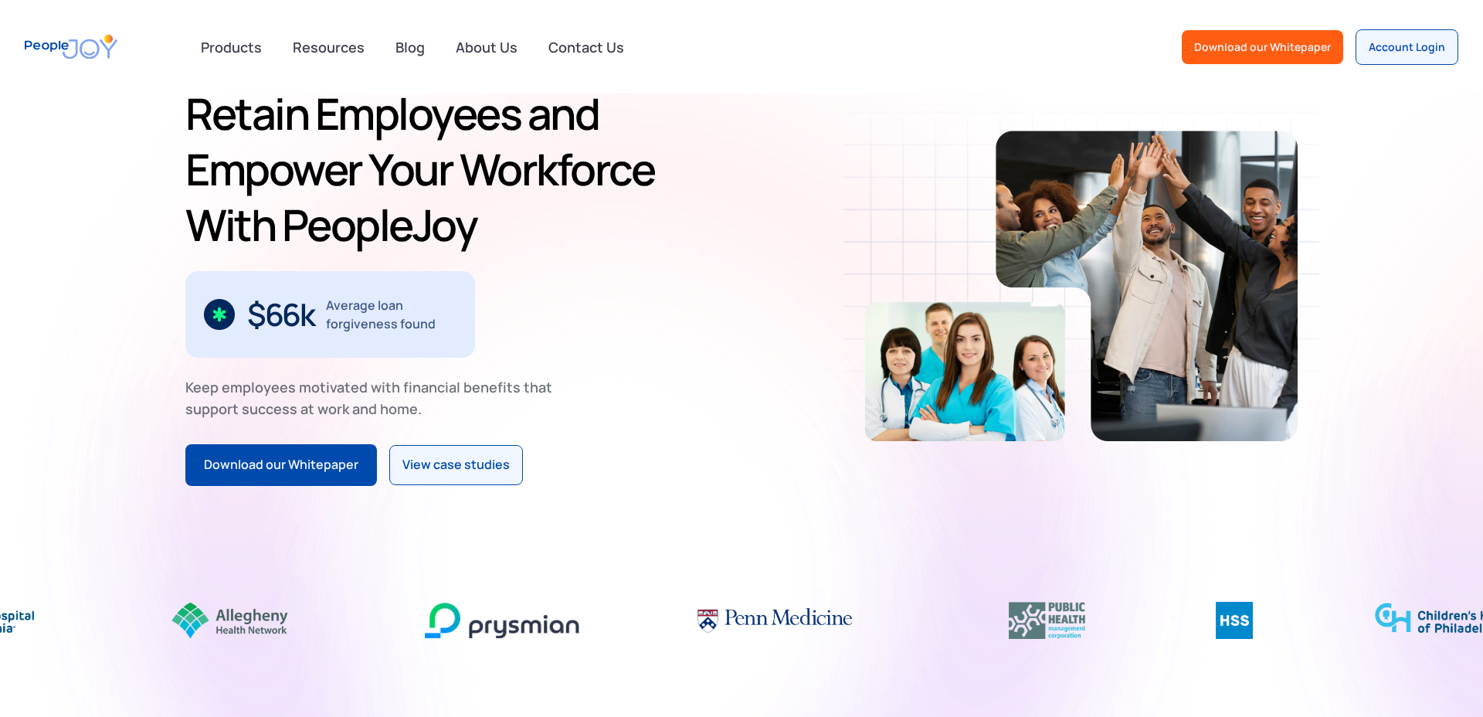
scroll to position [0, 0]
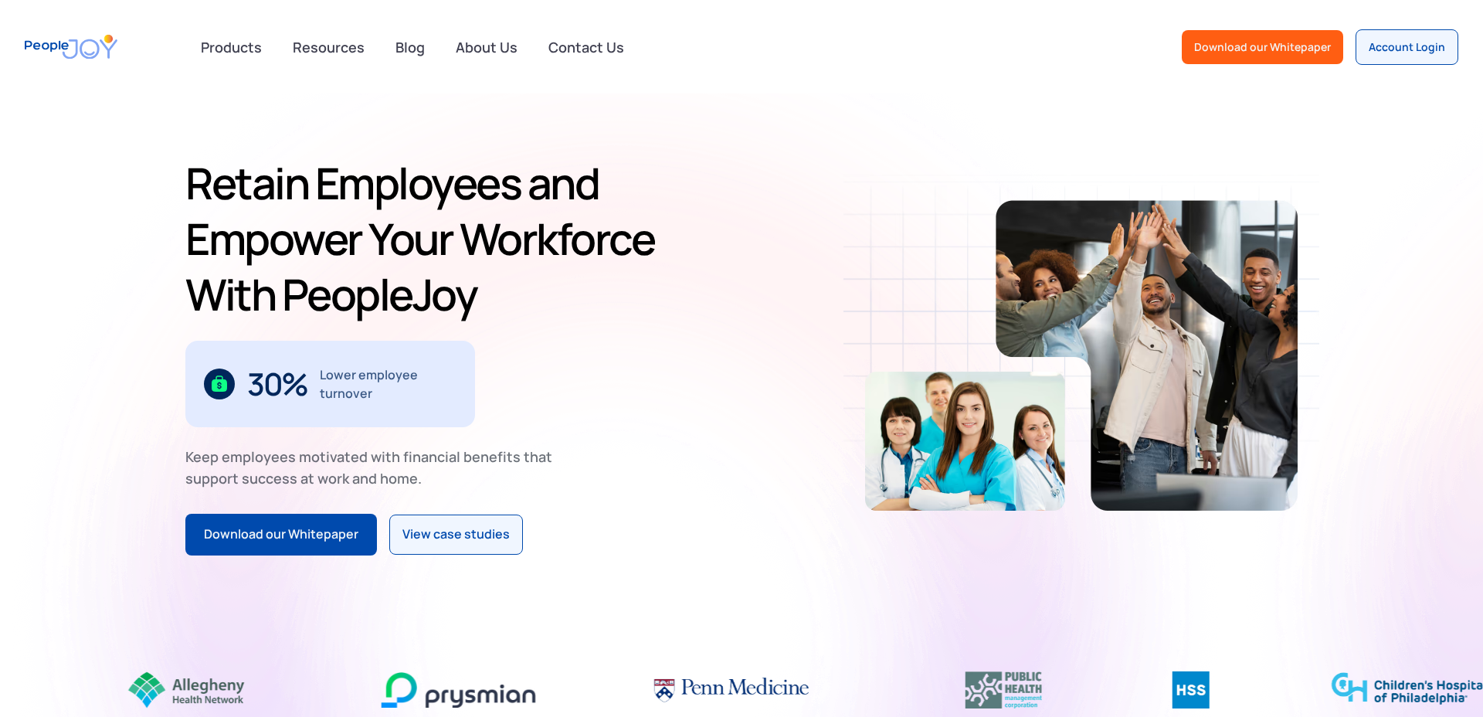
click at [181, 168] on div "Retain Employees and Empower Your Workforce With PeopleJoy $70M+ in employee lo…" at bounding box center [741, 355] width 1483 height 524
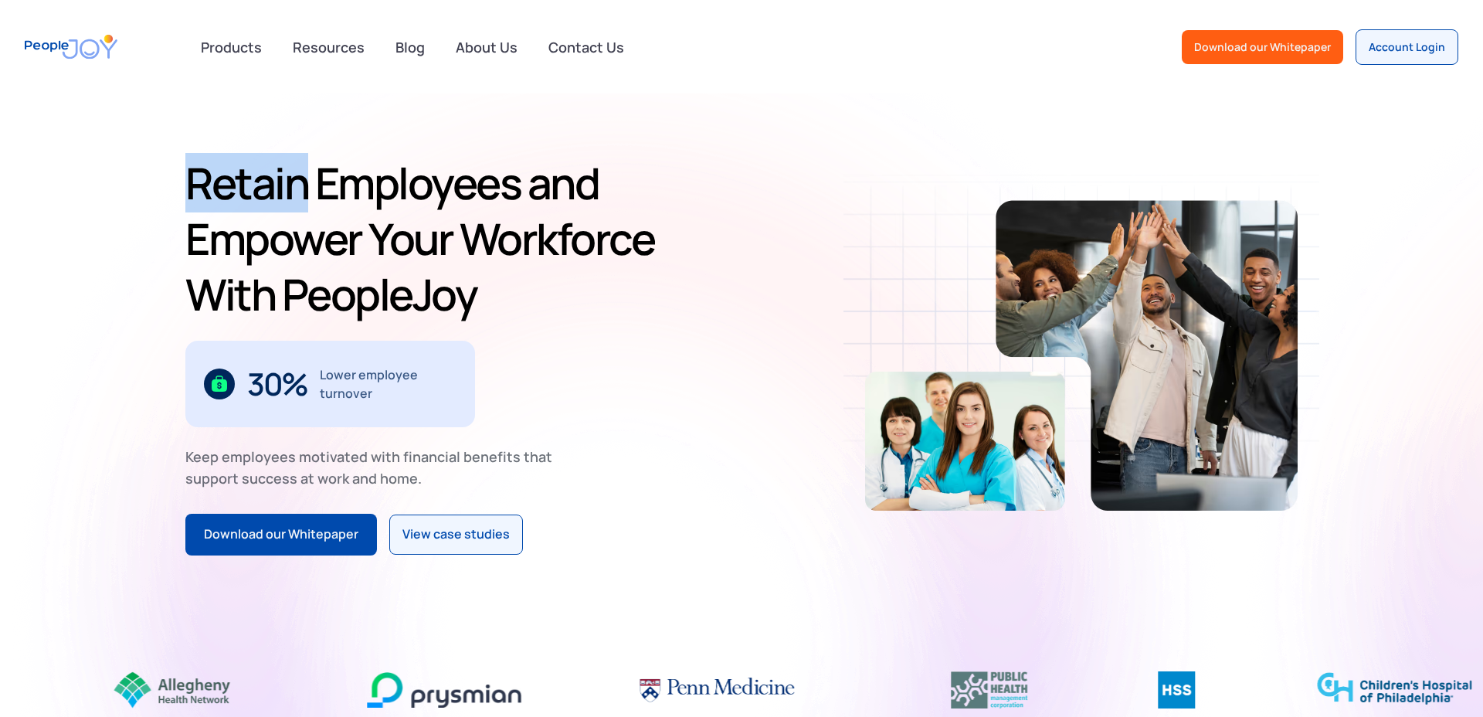
click at [181, 168] on div "Retain Employees and Empower Your Workforce With PeopleJoy $70M+ in employee lo…" at bounding box center [741, 355] width 1483 height 524
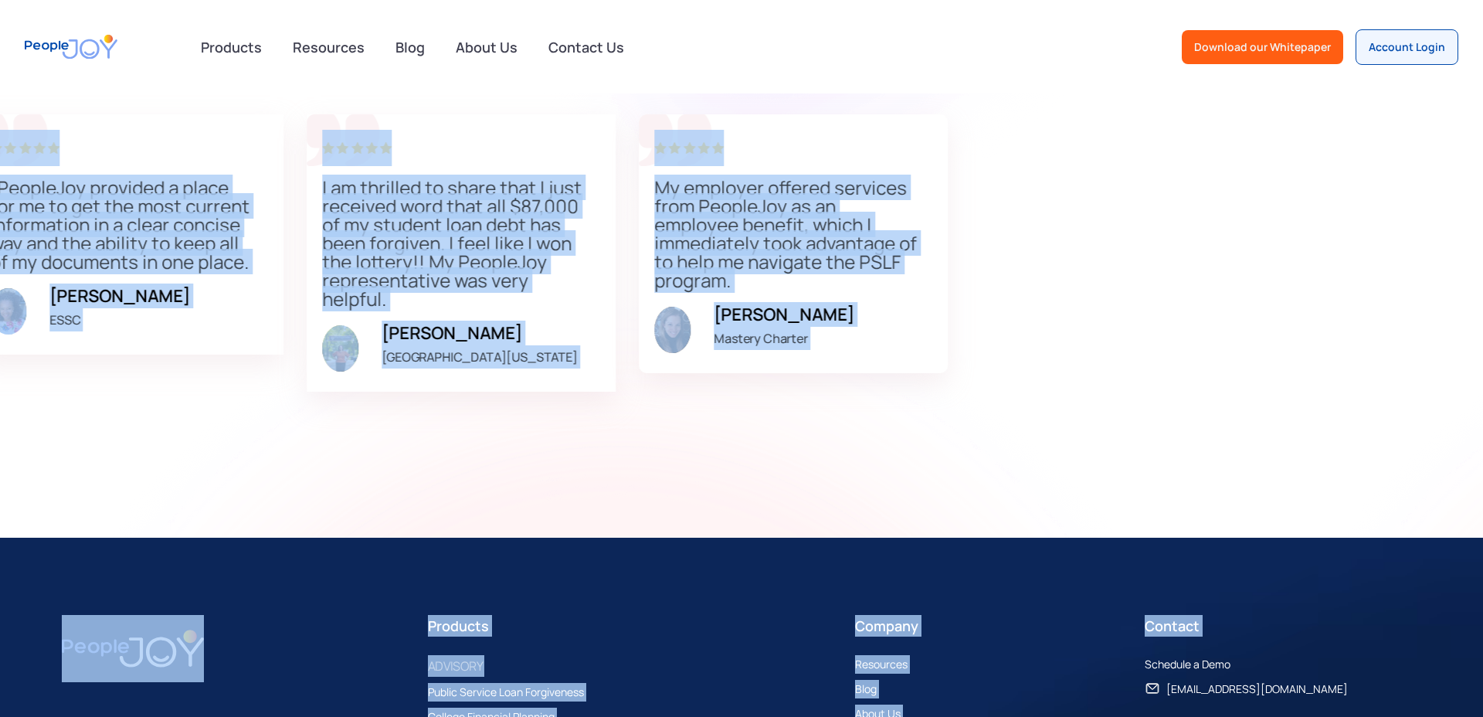
scroll to position [4787, 0]
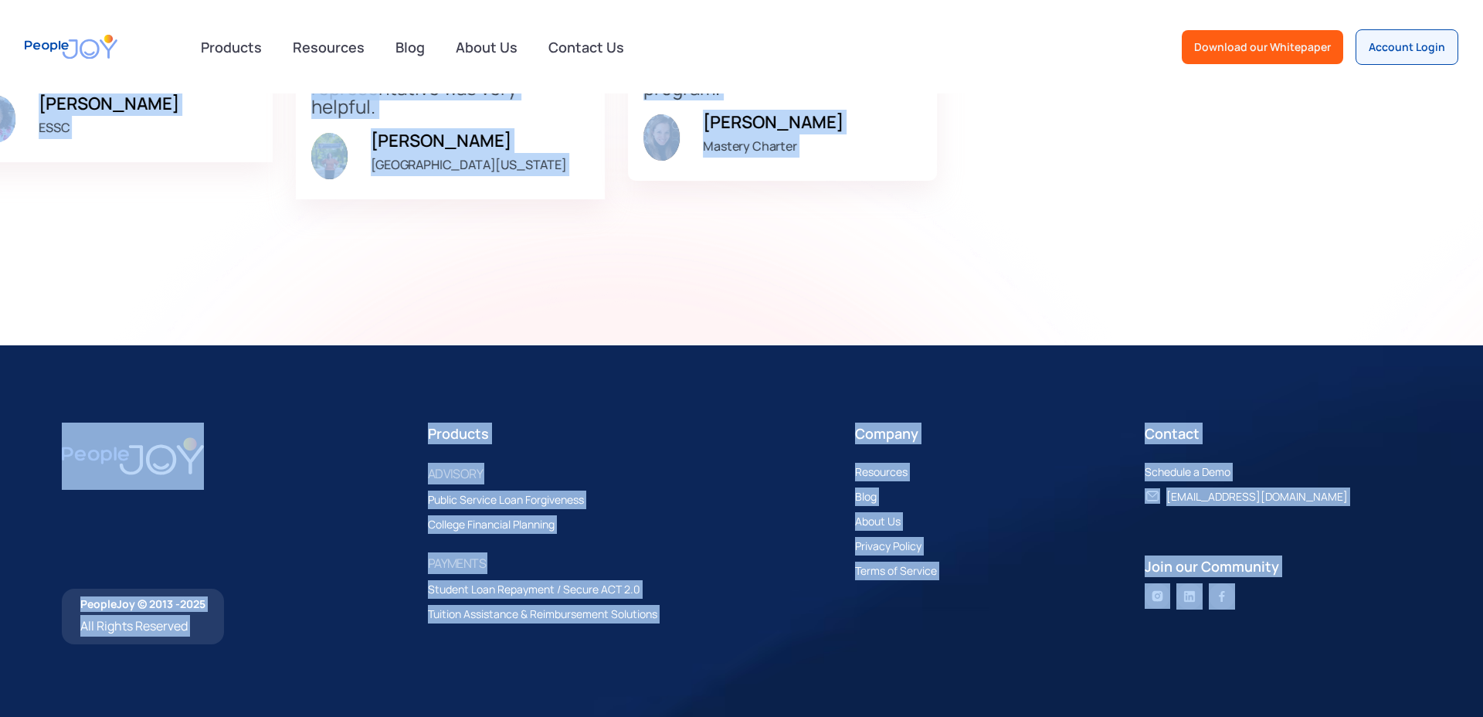
drag, startPoint x: 181, startPoint y: 168, endPoint x: 1327, endPoint y: 538, distance: 1203.6
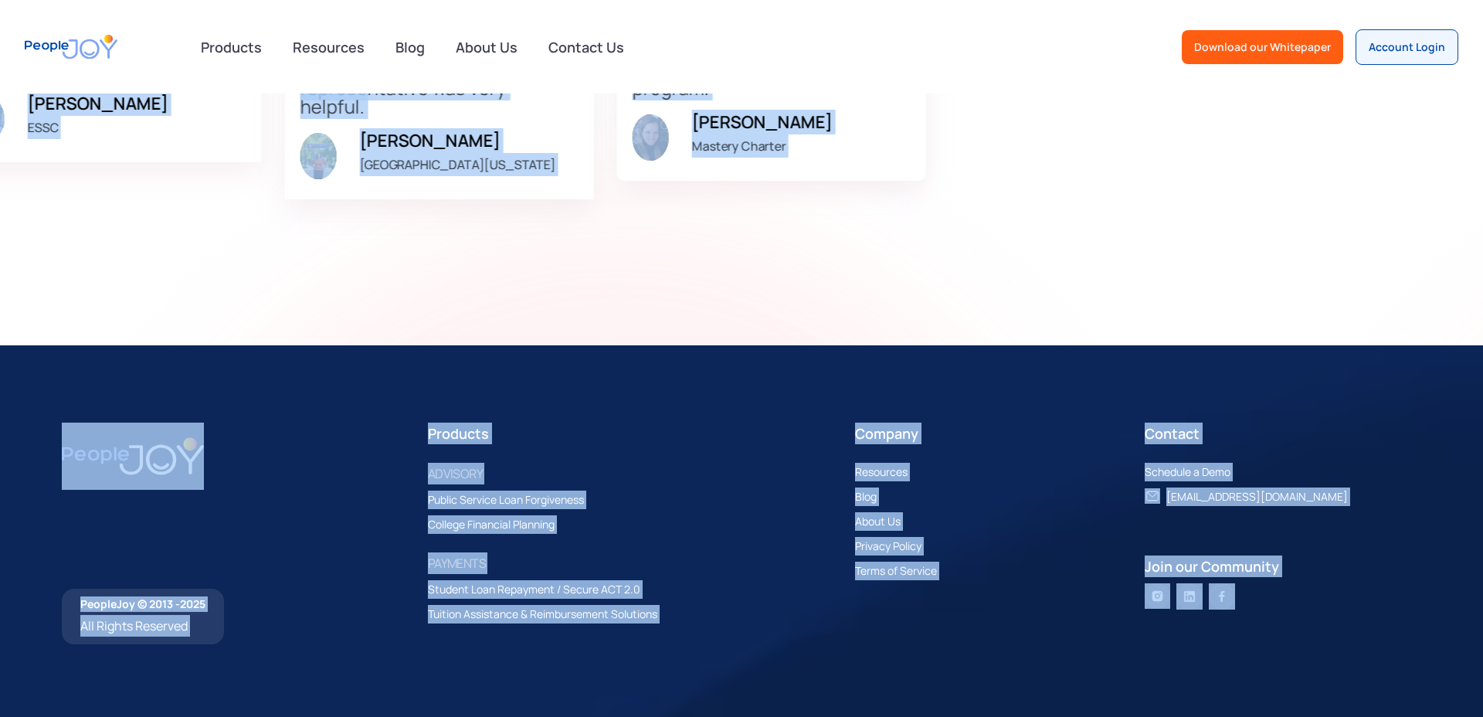
click at [1367, 604] on div at bounding box center [1282, 596] width 276 height 26
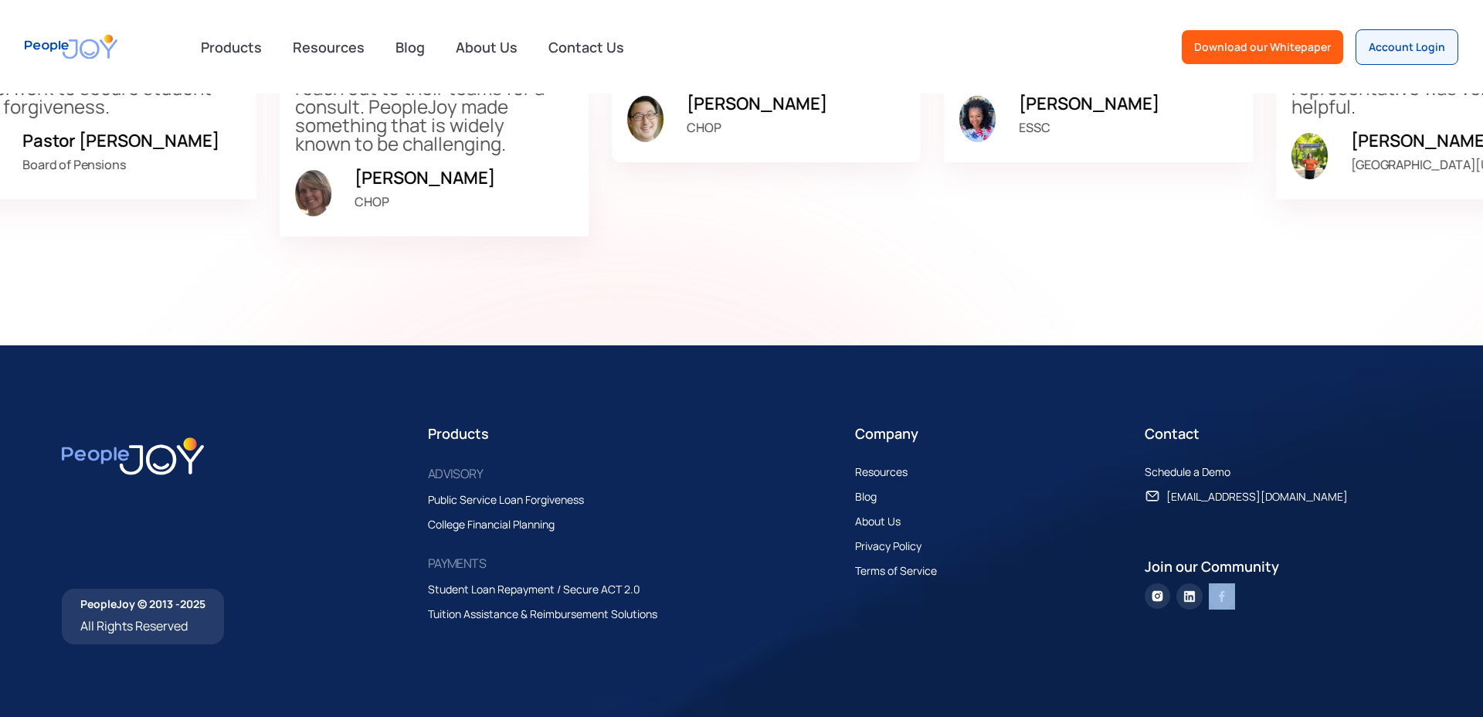
click at [1367, 604] on div at bounding box center [1282, 596] width 276 height 26
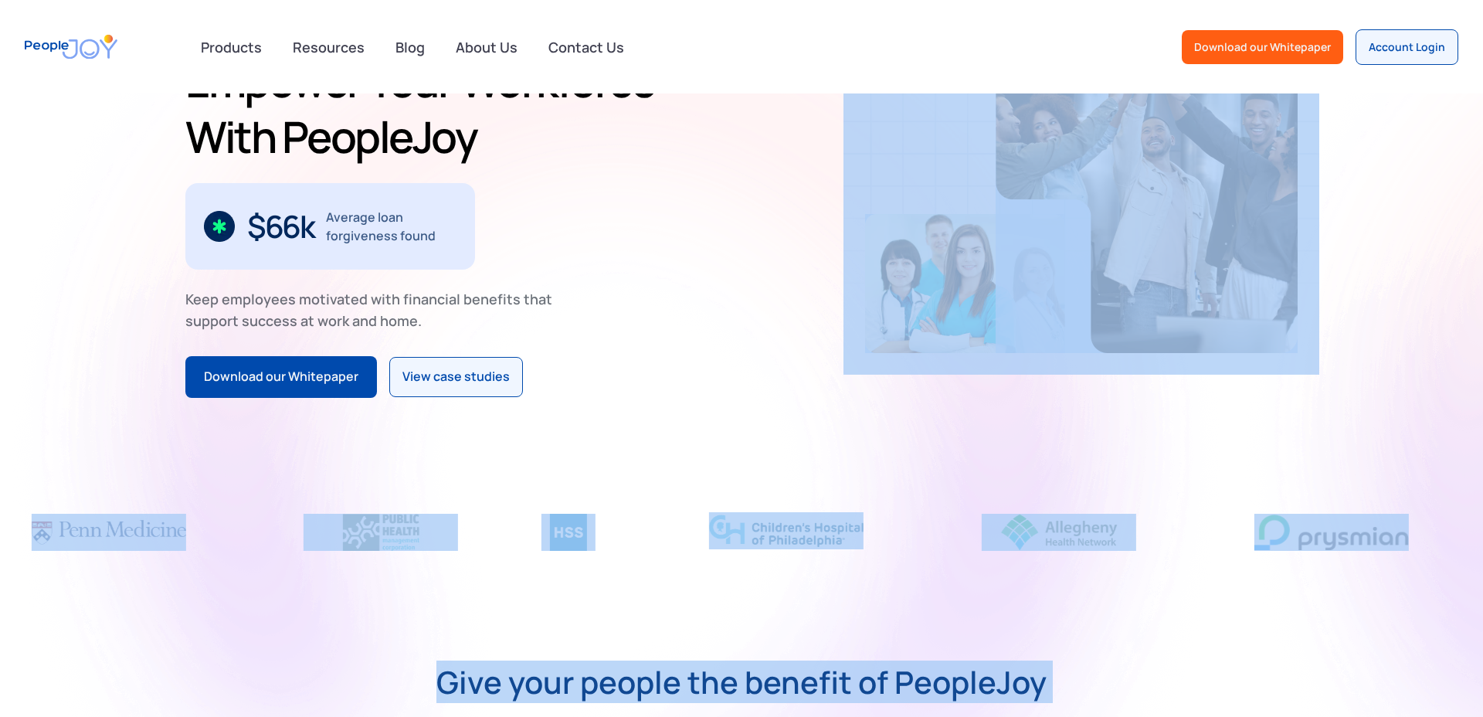
scroll to position [0, 0]
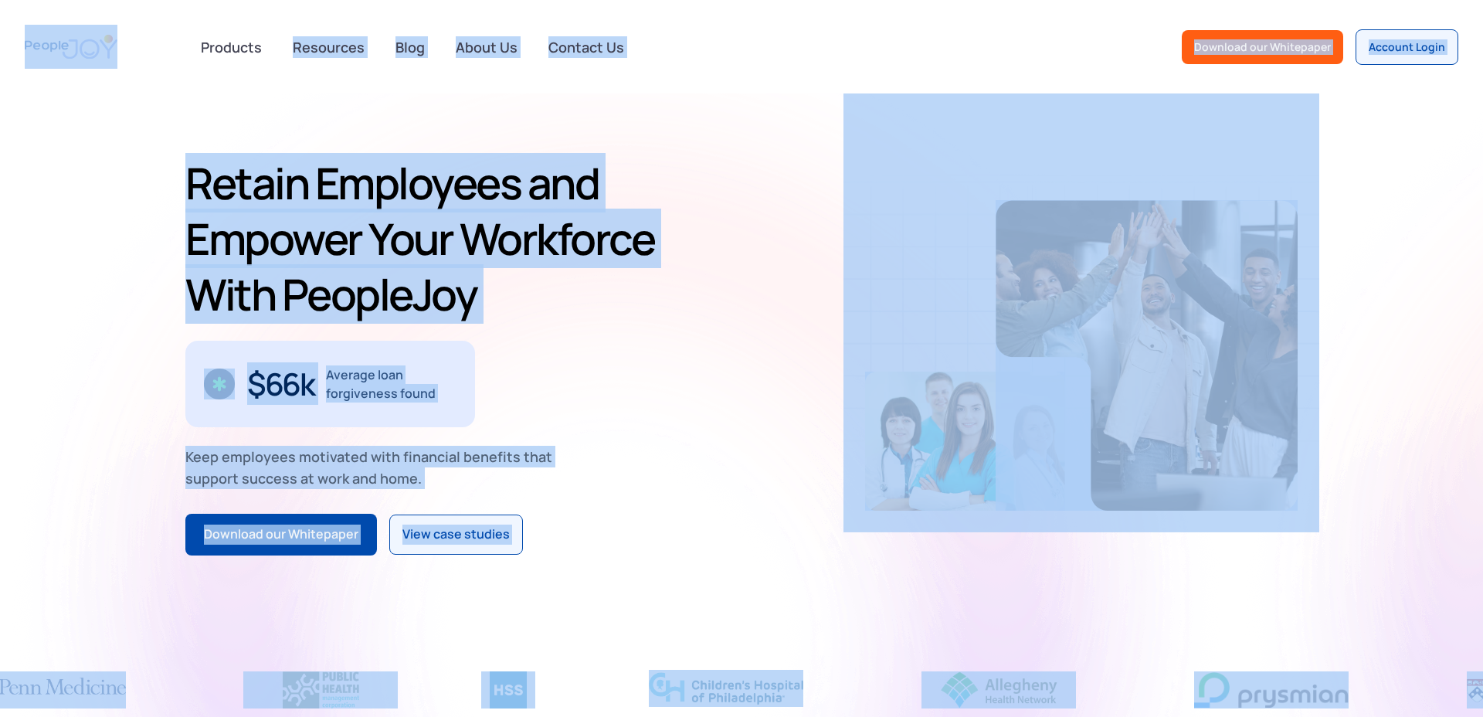
drag, startPoint x: 1367, startPoint y: 604, endPoint x: 5, endPoint y: 63, distance: 1465.4
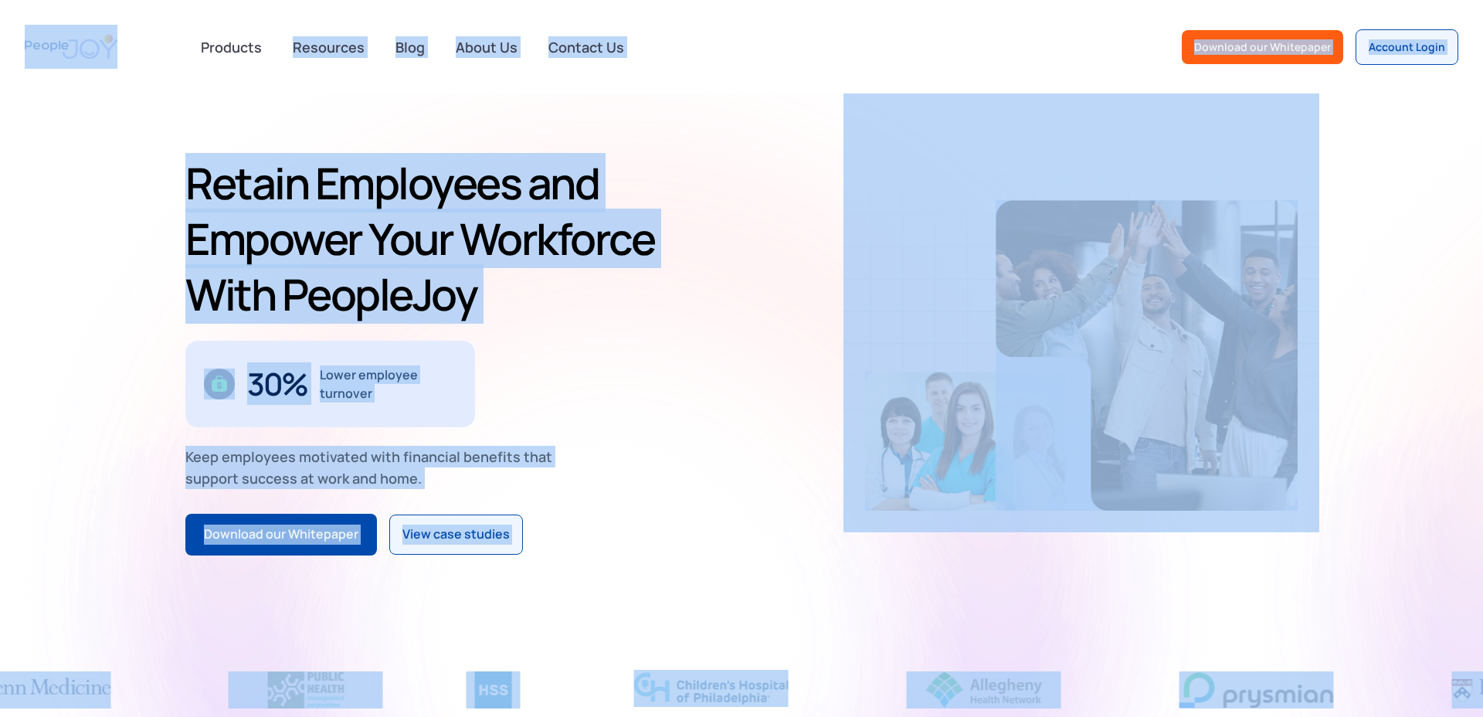
click at [5, 63] on div "Products advisory Public Service Loan Forgiveness College Financial Planning PA…" at bounding box center [741, 46] width 1483 height 93
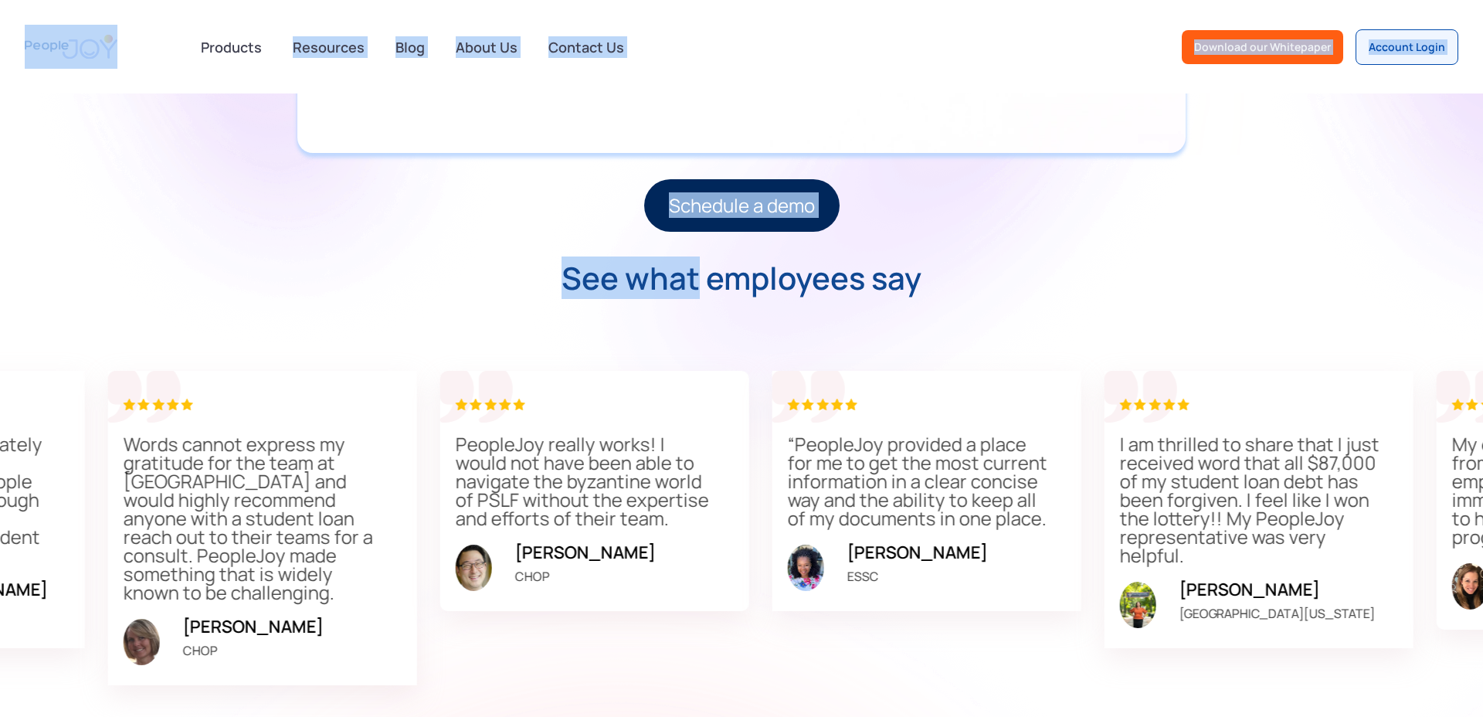
scroll to position [4787, 0]
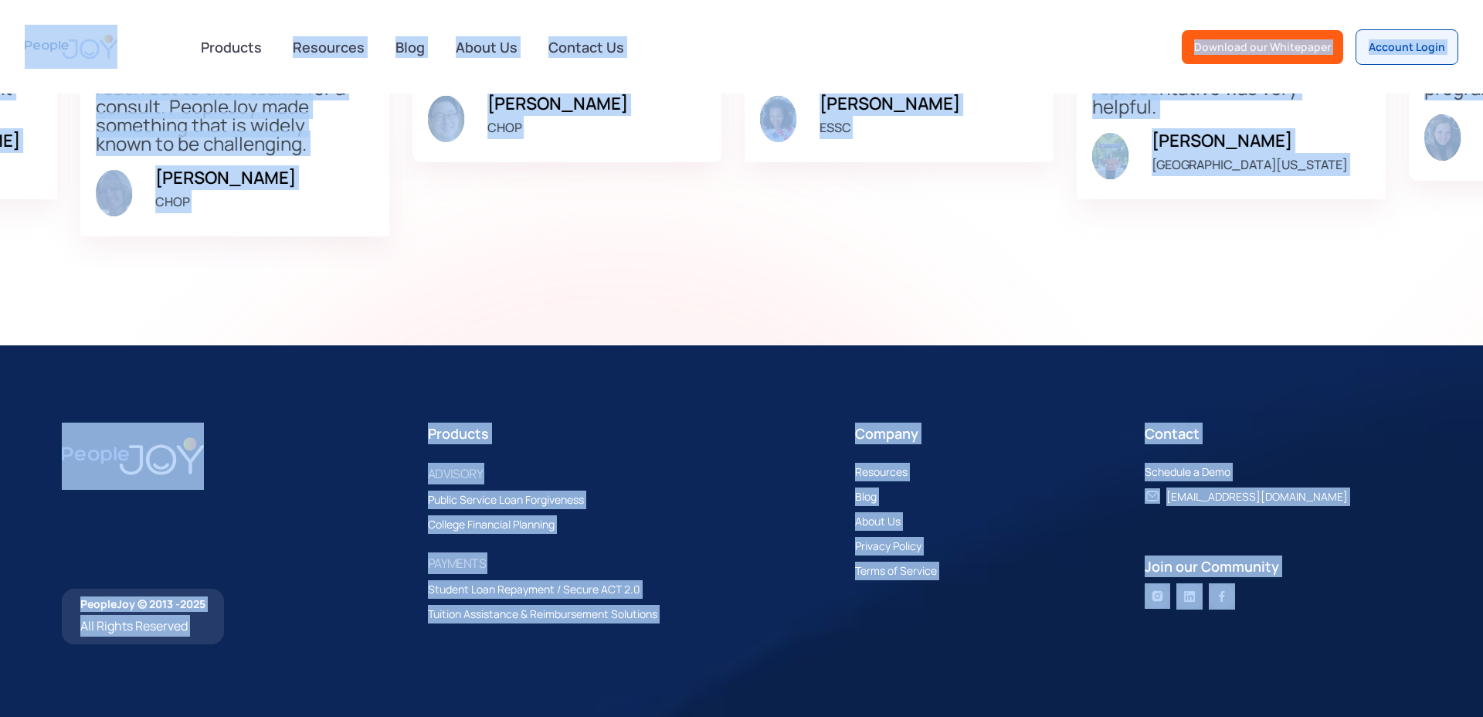
drag, startPoint x: 5, startPoint y: 63, endPoint x: 1313, endPoint y: 608, distance: 1416.8
click at [1313, 608] on div "Contact Schedule a Demo [EMAIL_ADDRESS][DOMAIN_NAME] Join our Community" at bounding box center [1282, 533] width 276 height 222
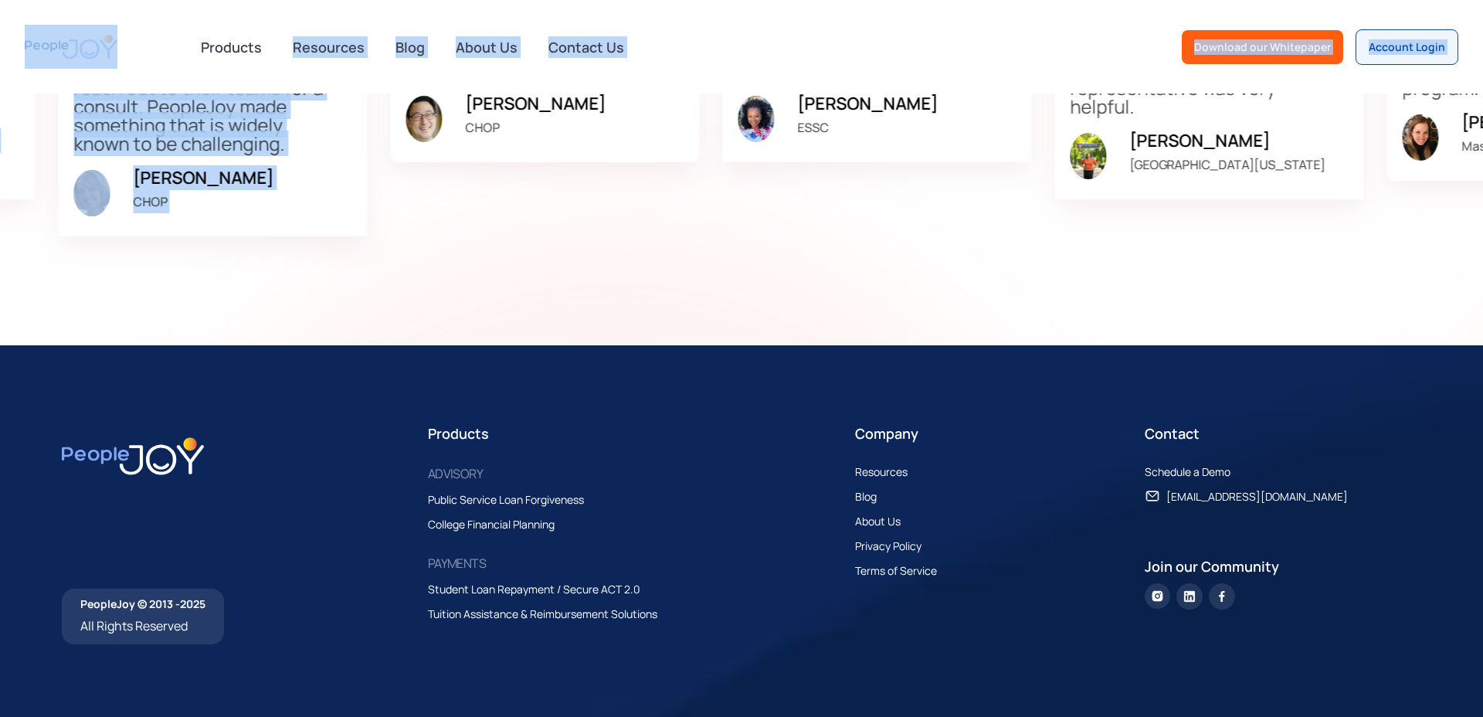
drag, startPoint x: 1313, startPoint y: 608, endPoint x: 390, endPoint y: 198, distance: 1009.7
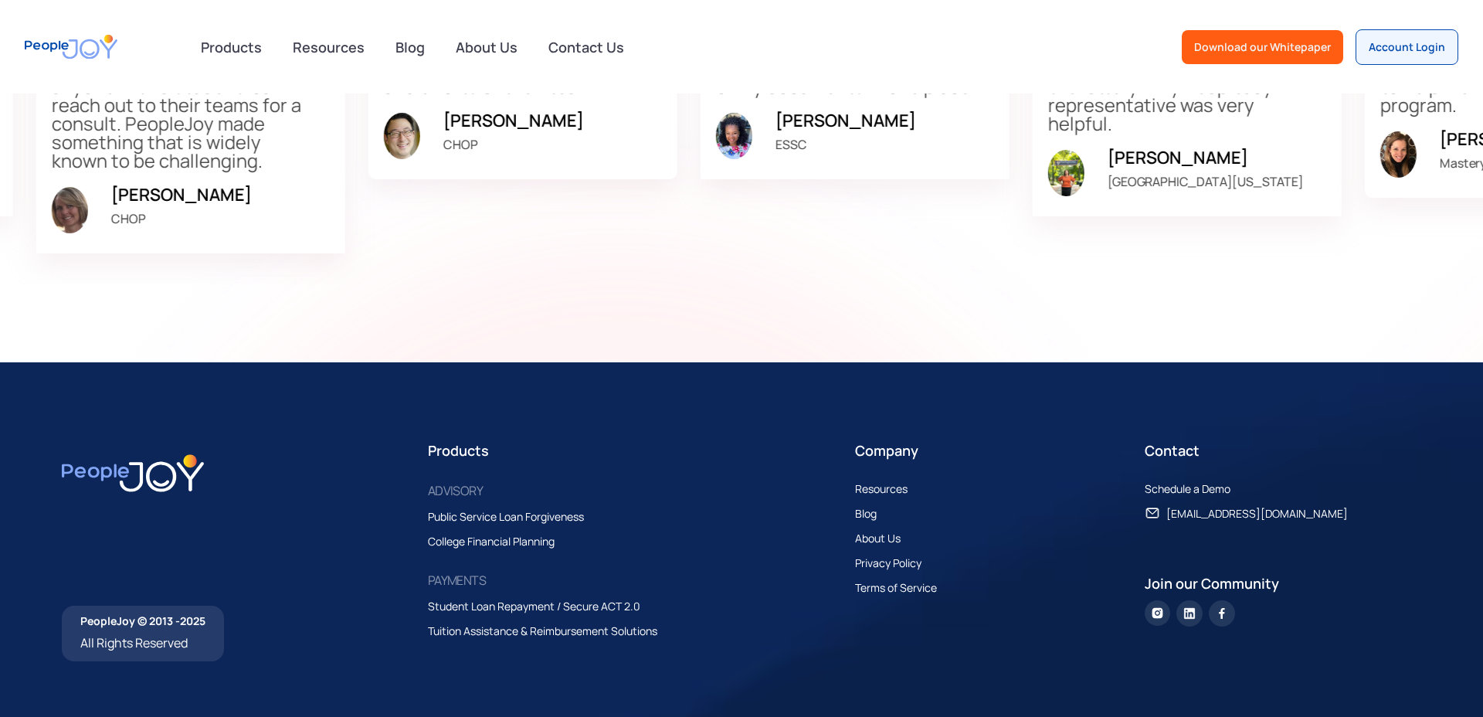
click at [1337, 628] on div "Contact Schedule a Demo [EMAIL_ADDRESS][DOMAIN_NAME] Join our Community" at bounding box center [1282, 550] width 276 height 222
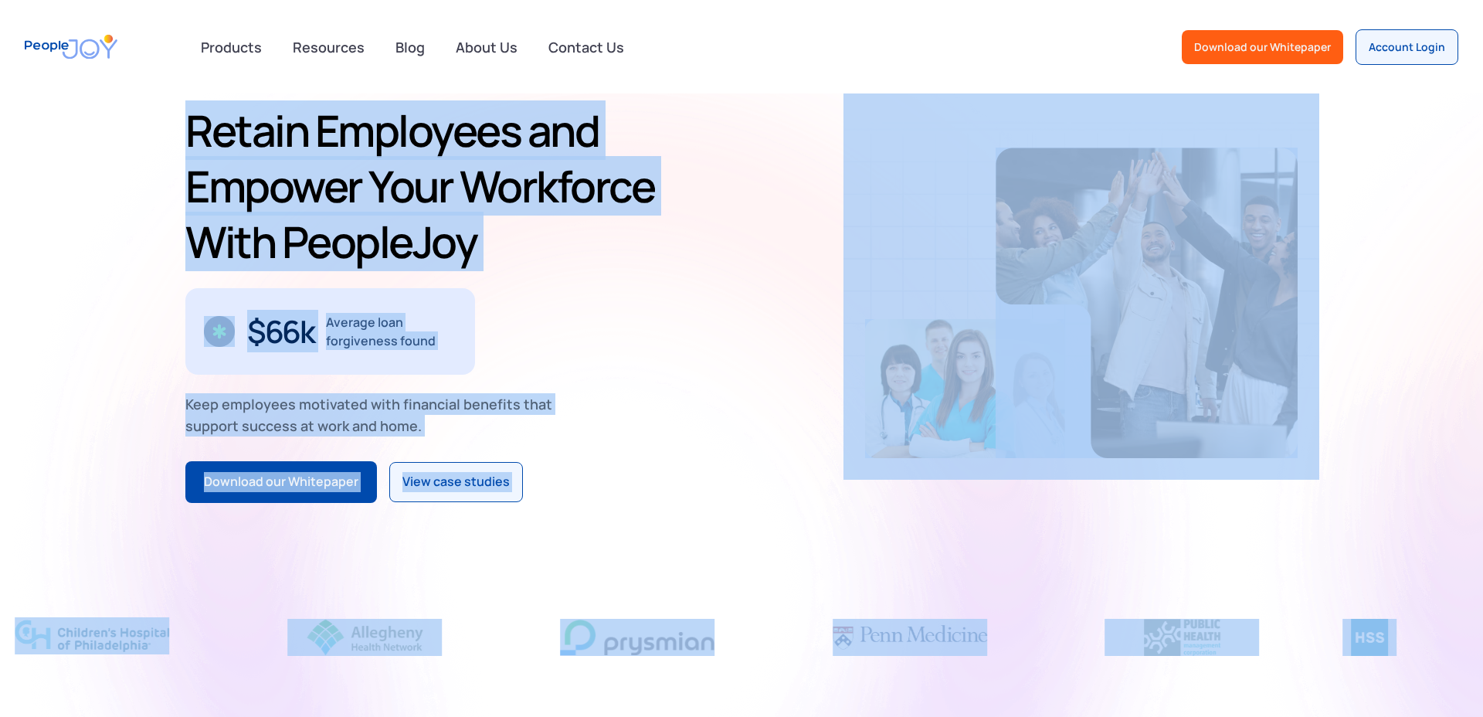
scroll to position [0, 0]
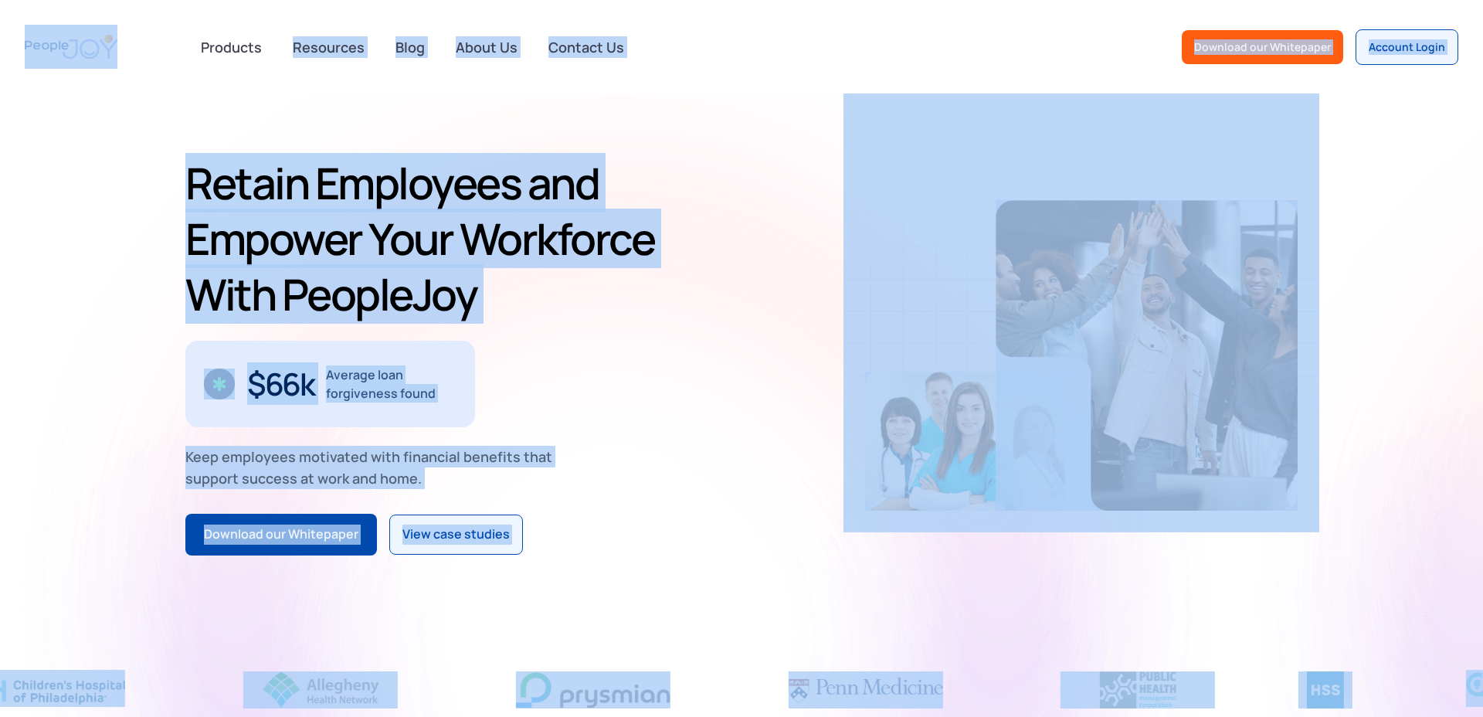
drag, startPoint x: 1337, startPoint y: 628, endPoint x: 39, endPoint y: 54, distance: 1418.4
